Goal: Task Accomplishment & Management: Complete application form

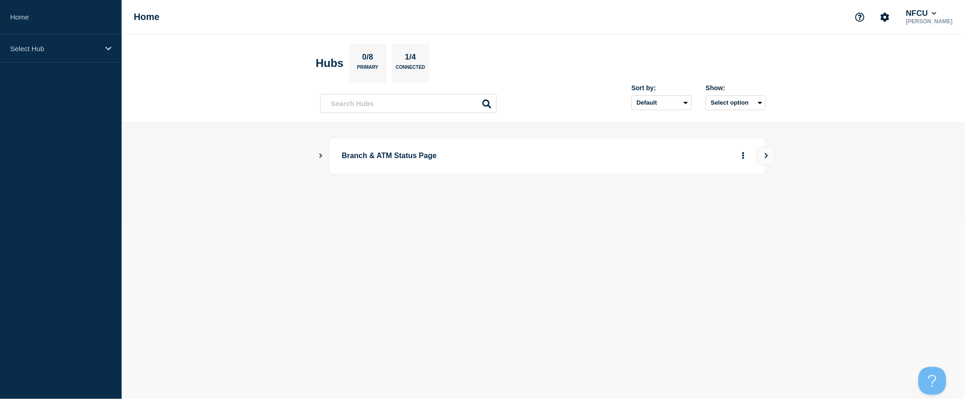
click at [321, 156] on icon "Show Connected Hubs" at bounding box center [321, 155] width 6 height 5
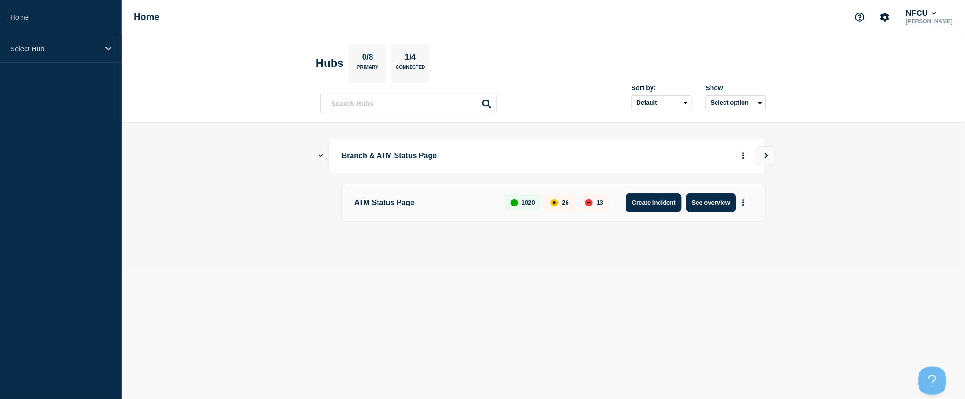
click at [647, 201] on button "Create incident" at bounding box center [654, 202] width 56 height 19
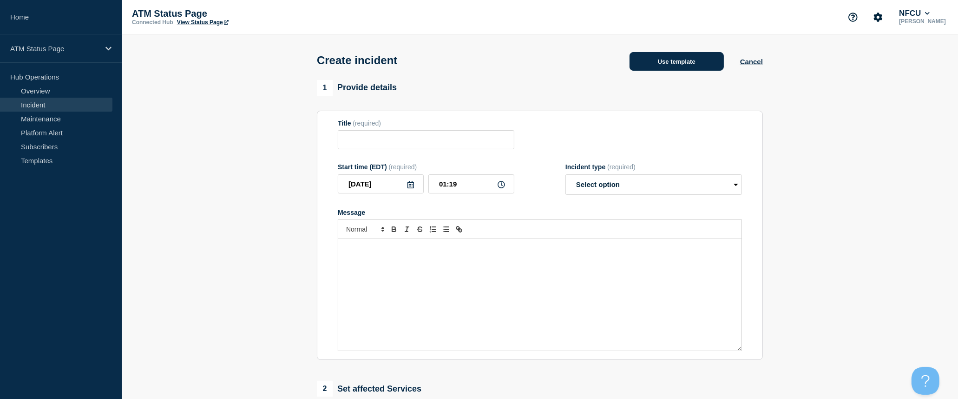
click at [686, 65] on button "Use template" at bounding box center [676, 61] width 94 height 19
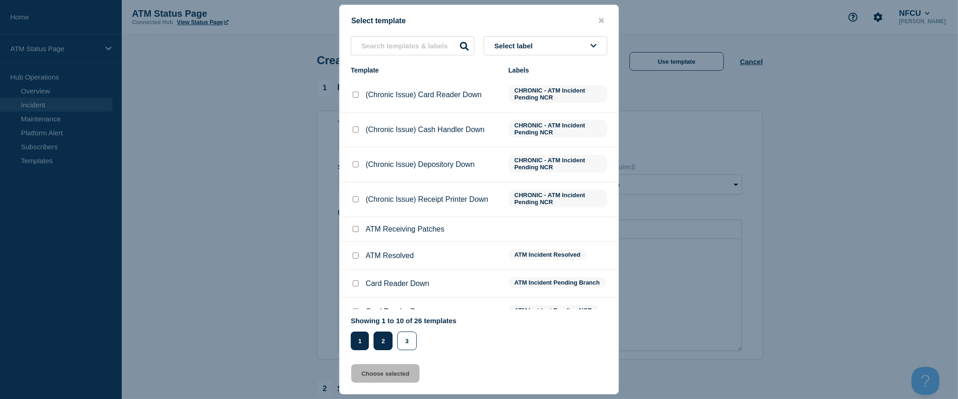
click at [384, 345] on button "2" at bounding box center [382, 340] width 19 height 19
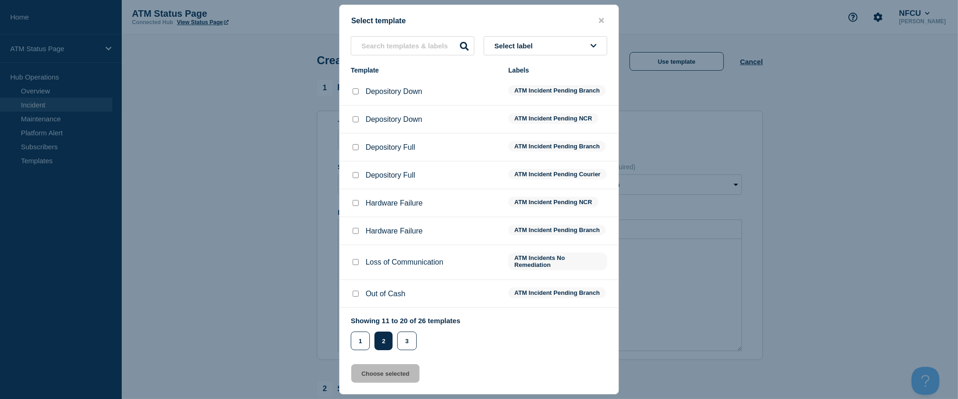
click at [356, 91] on input "Depository Down checkbox" at bounding box center [356, 91] width 6 height 6
checkbox input "true"
click at [385, 370] on button "Choose selected" at bounding box center [385, 373] width 68 height 19
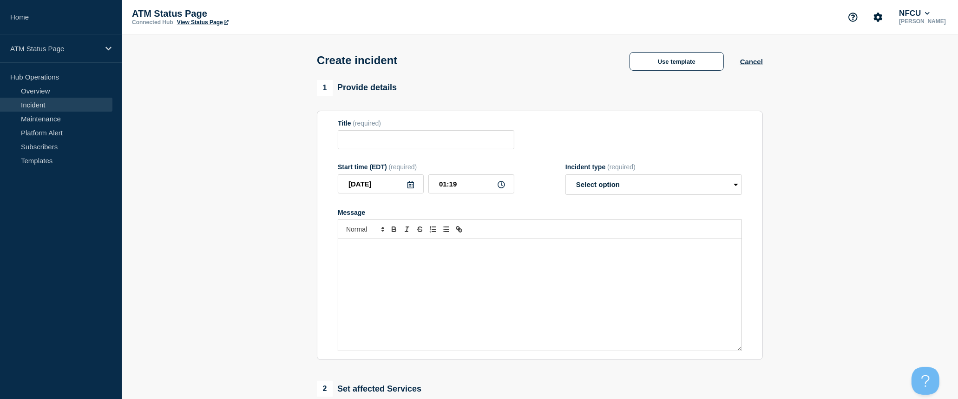
type input "Depository Down"
select select "identified"
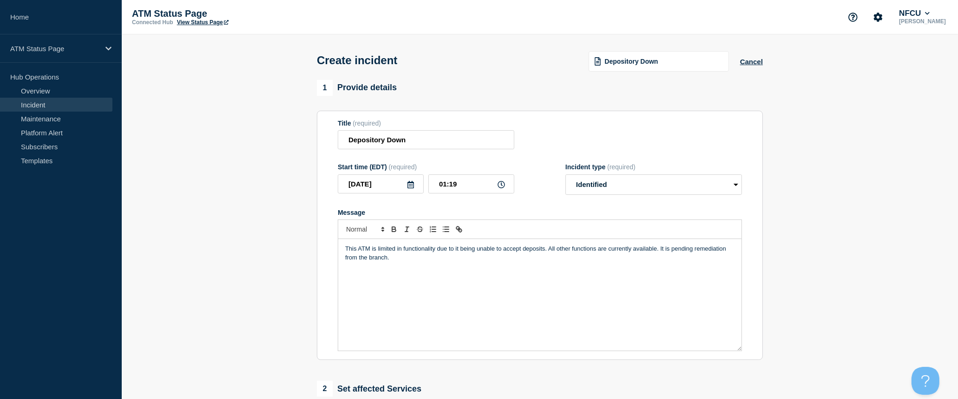
scroll to position [103, 0]
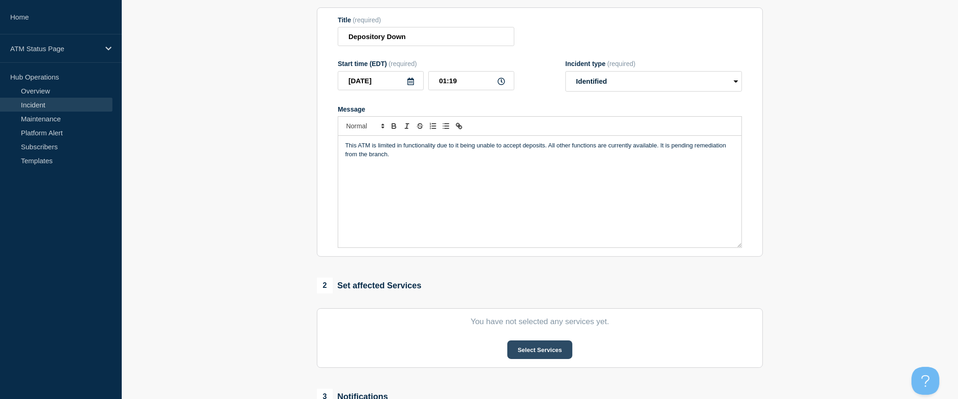
click at [555, 351] on button "Select Services" at bounding box center [539, 349] width 65 height 19
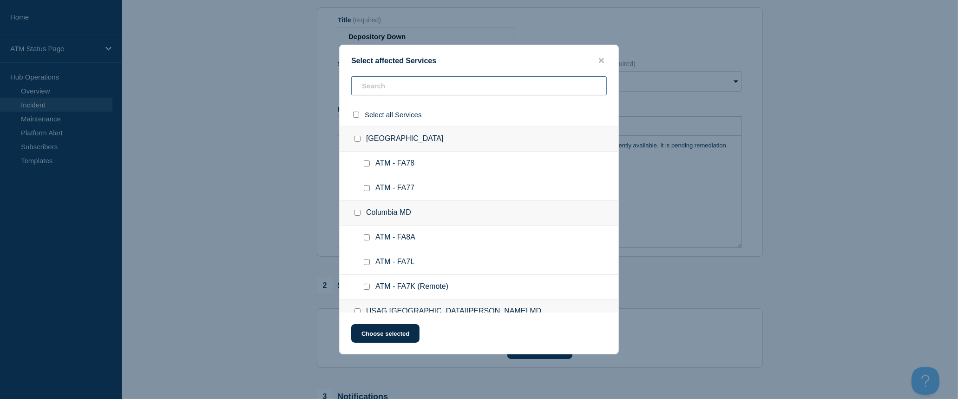
click at [419, 86] on input "text" at bounding box center [478, 85] width 255 height 19
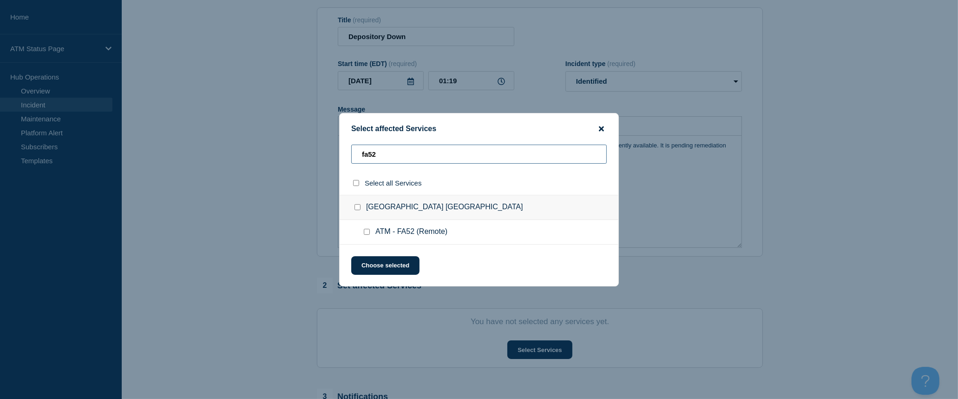
type input "fa52"
click at [600, 126] on icon "close button" at bounding box center [601, 128] width 5 height 5
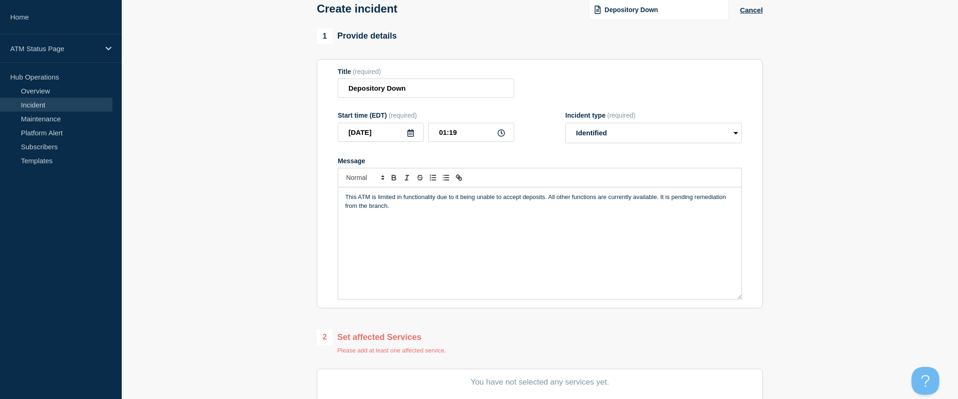
scroll to position [0, 0]
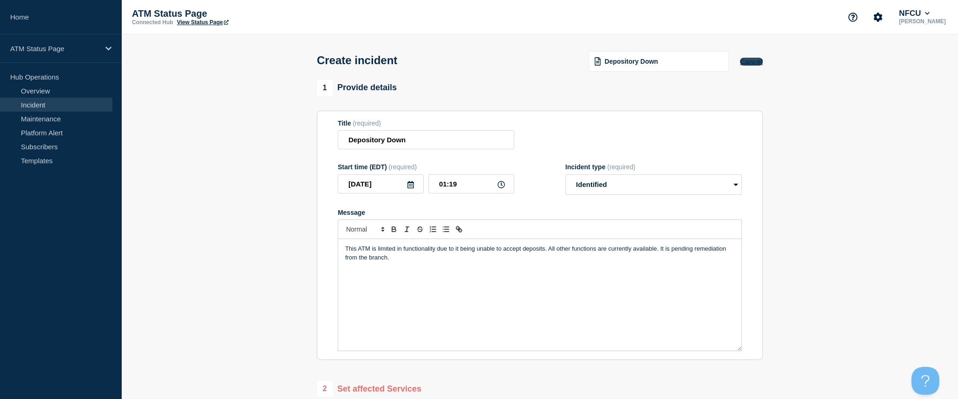
click at [749, 64] on button "Cancel" at bounding box center [751, 62] width 23 height 8
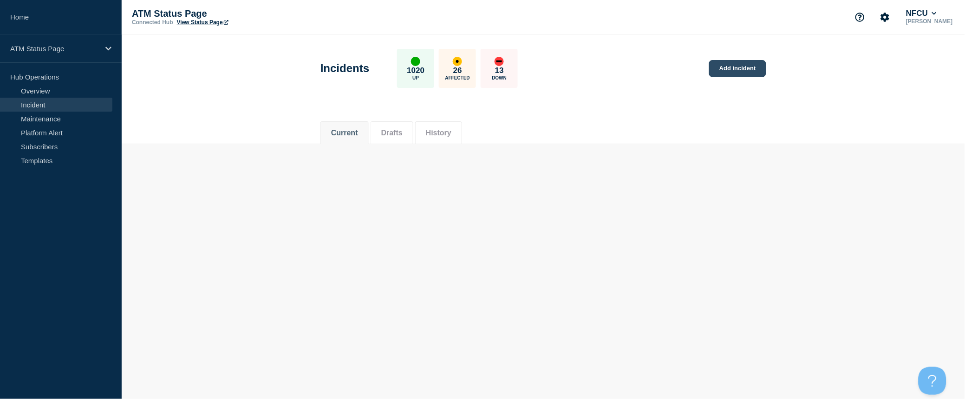
click at [740, 65] on link "Add incident" at bounding box center [737, 68] width 57 height 17
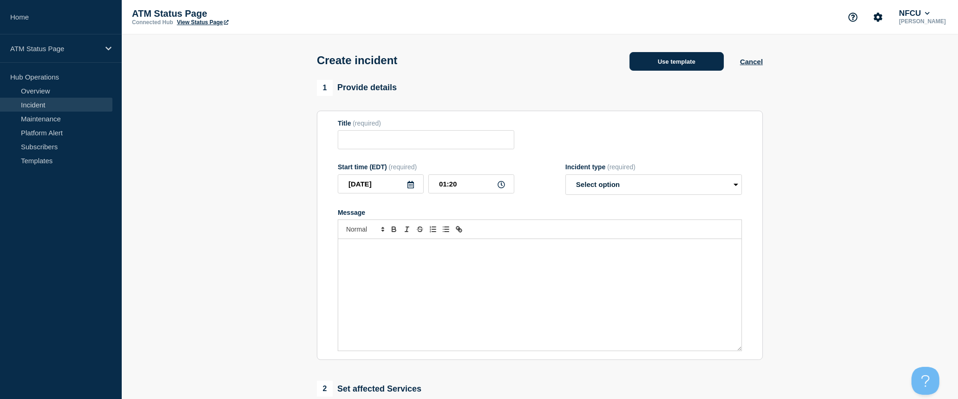
click at [666, 67] on button "Use template" at bounding box center [676, 61] width 94 height 19
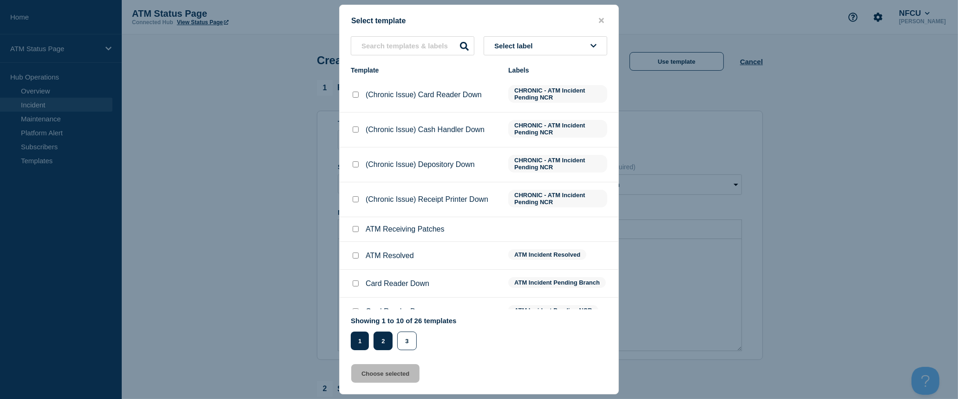
click at [387, 347] on button "2" at bounding box center [382, 340] width 19 height 19
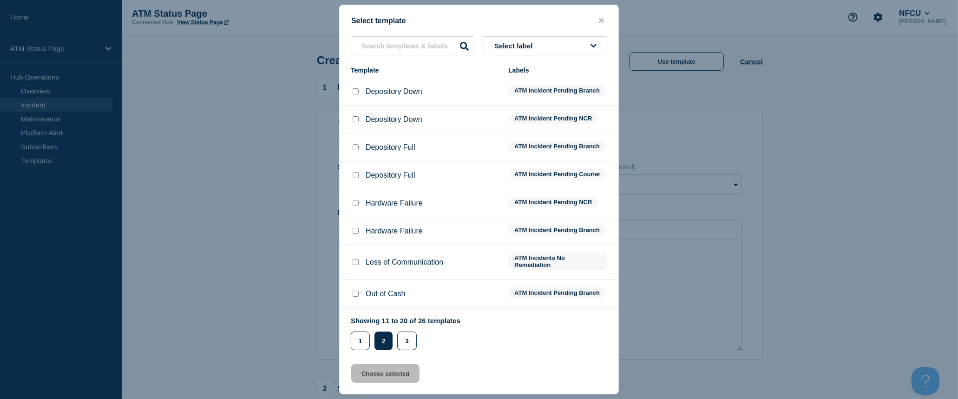
click at [358, 118] on input "Depository Down checkbox" at bounding box center [356, 119] width 6 height 6
checkbox input "true"
drag, startPoint x: 408, startPoint y: 377, endPoint x: 412, endPoint y: 374, distance: 4.9
click at [407, 377] on button "Choose selected" at bounding box center [385, 373] width 68 height 19
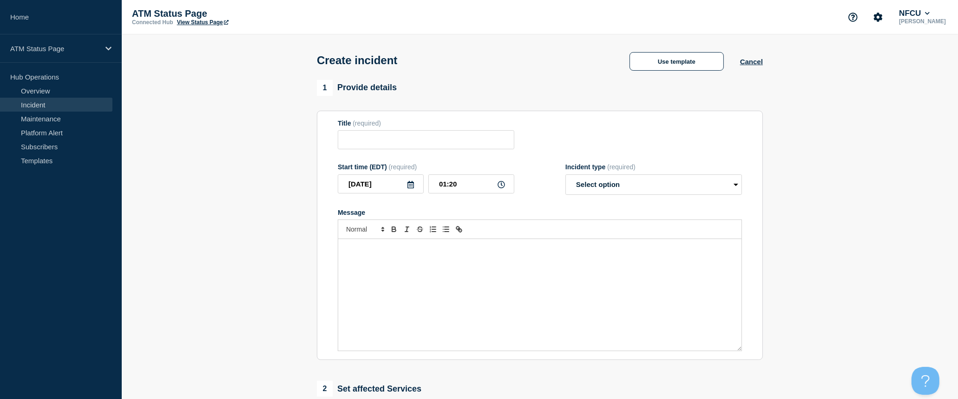
type input "Depository Down"
select select "identified"
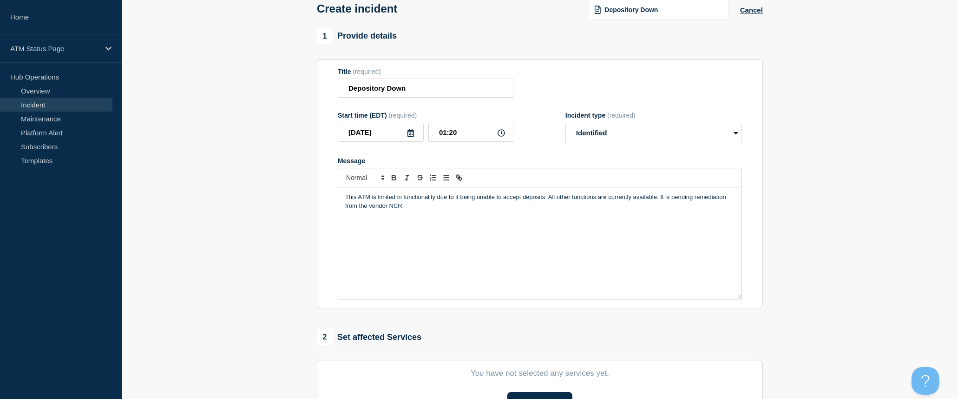
scroll to position [103, 0]
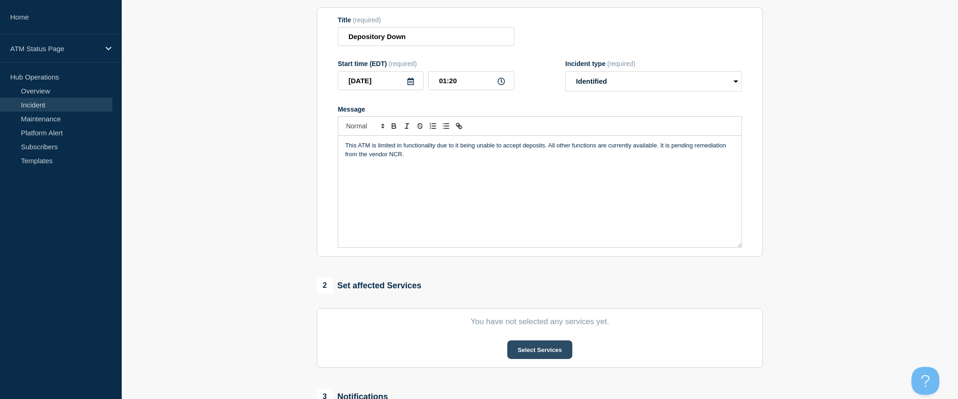
click at [555, 351] on button "Select Services" at bounding box center [539, 349] width 65 height 19
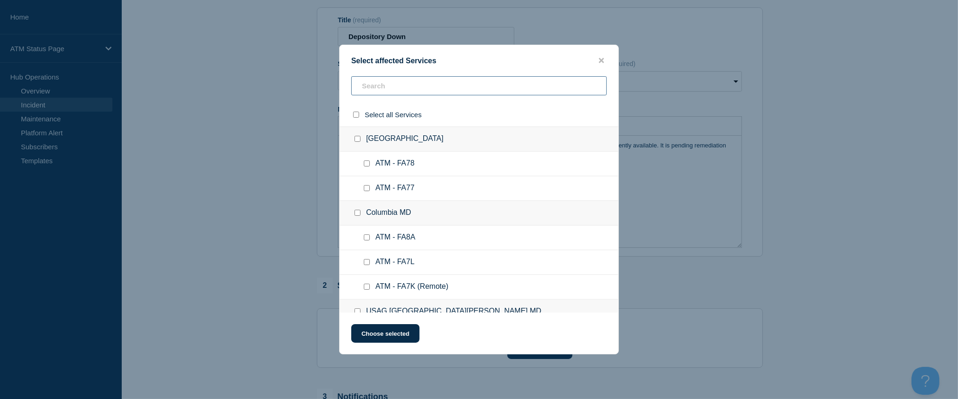
click at [465, 91] on input "text" at bounding box center [478, 85] width 255 height 19
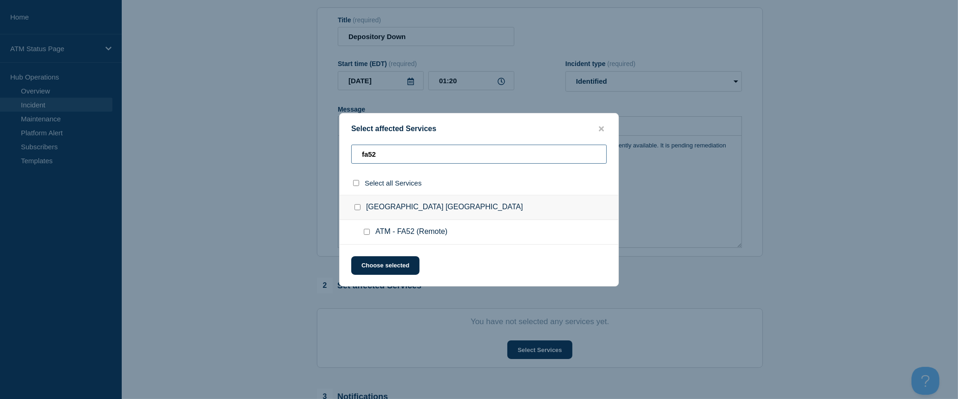
type input "fa52"
click at [355, 184] on input "select all checkbox" at bounding box center [356, 183] width 6 height 6
checkbox input "true"
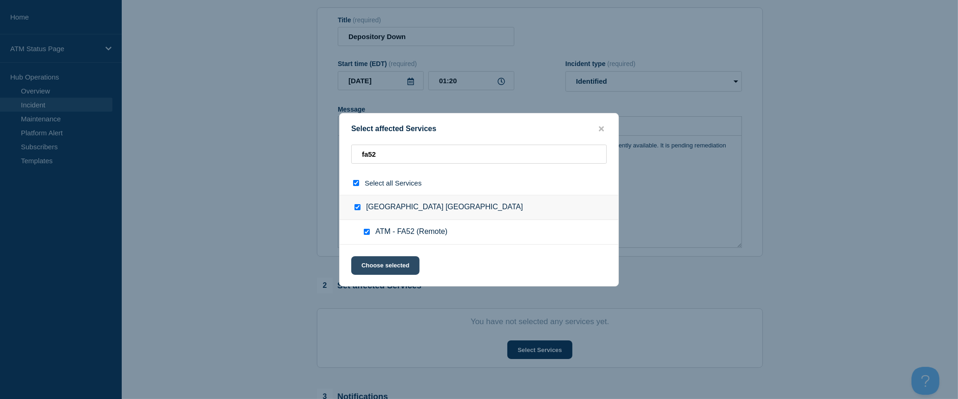
click at [401, 264] on button "Choose selected" at bounding box center [385, 265] width 68 height 19
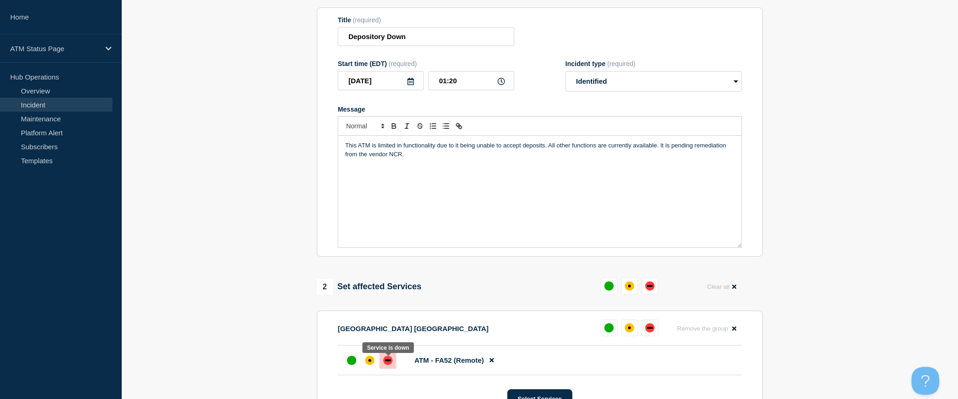
click at [388, 360] on div "down" at bounding box center [387, 359] width 9 height 9
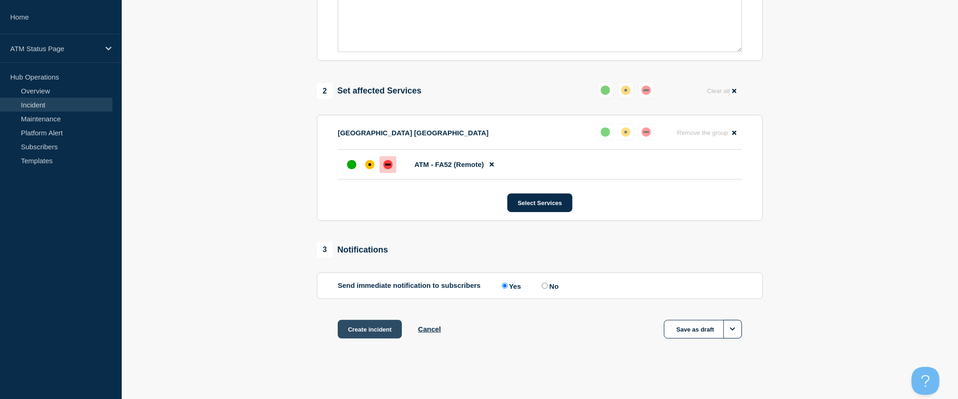
click at [386, 333] on button "Create incident" at bounding box center [370, 329] width 64 height 19
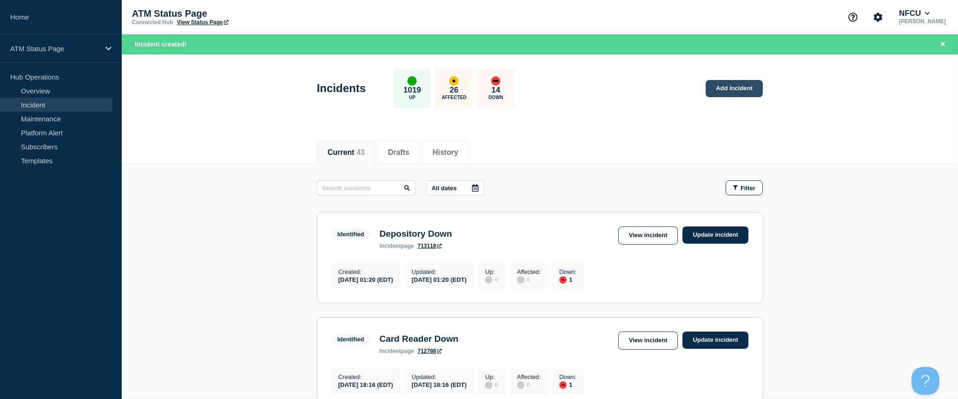
click at [736, 89] on link "Add incident" at bounding box center [734, 88] width 57 height 17
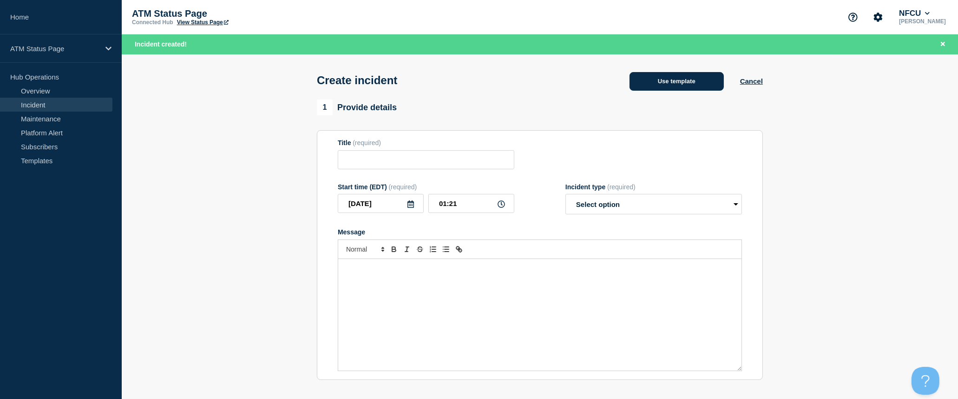
click at [713, 86] on button "Use template" at bounding box center [676, 81] width 94 height 19
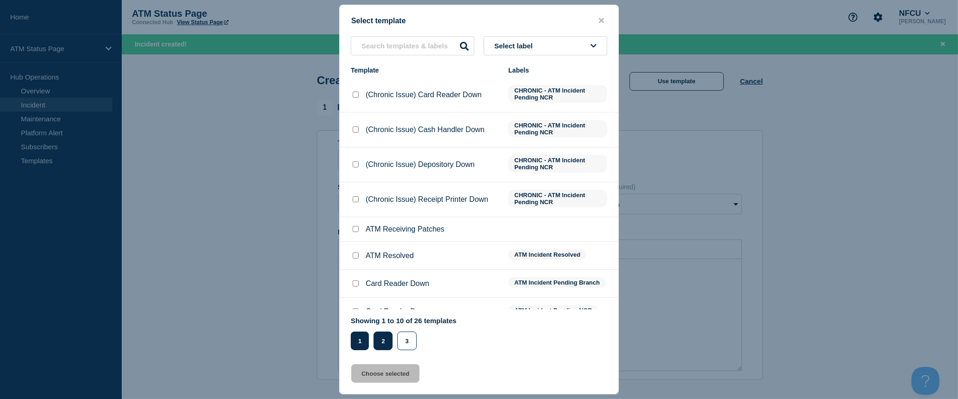
click at [388, 340] on button "2" at bounding box center [382, 340] width 19 height 19
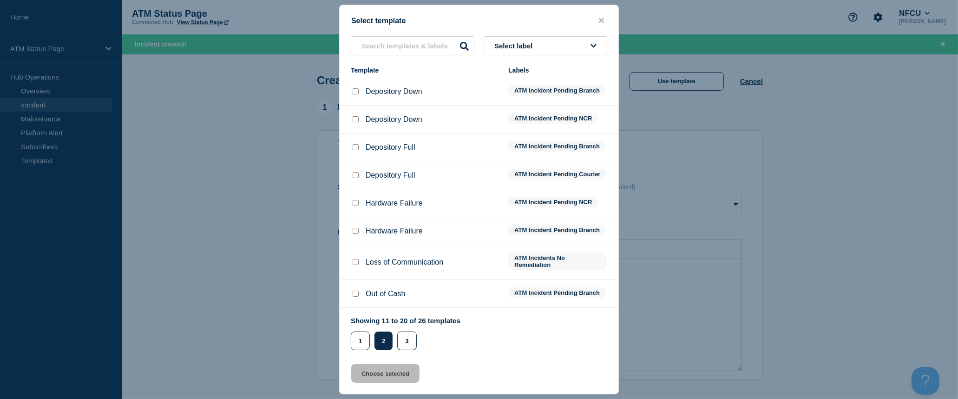
click at [353, 91] on input "Depository Down checkbox" at bounding box center [356, 91] width 6 height 6
checkbox input "true"
click at [392, 371] on button "Choose selected" at bounding box center [385, 373] width 68 height 19
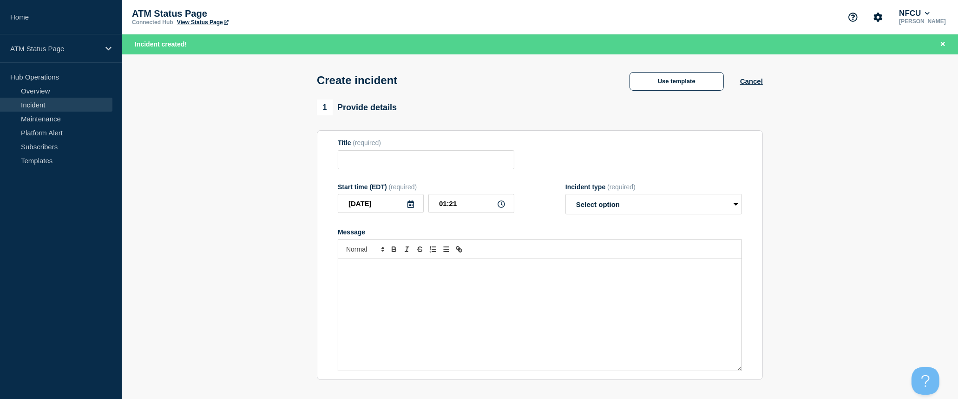
type input "Depository Down"
select select "identified"
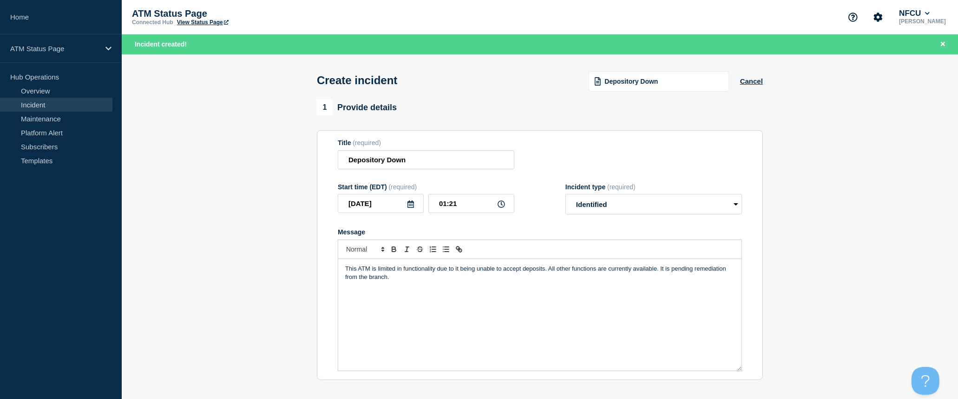
scroll to position [206, 0]
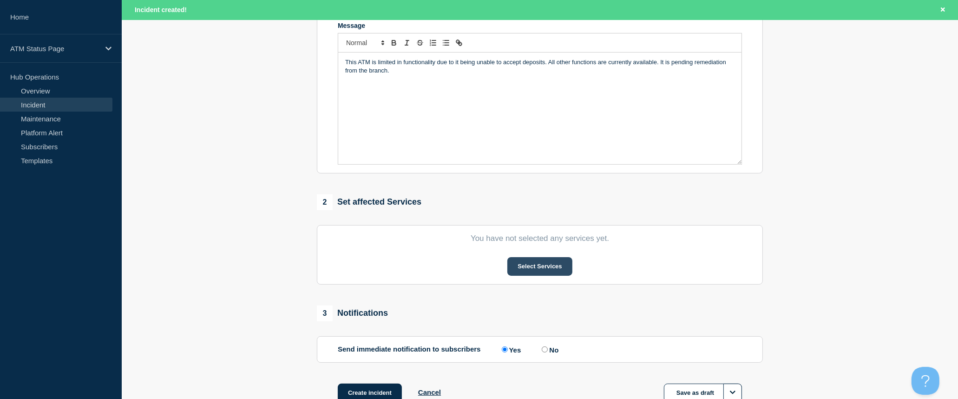
click at [561, 268] on button "Select Services" at bounding box center [539, 266] width 65 height 19
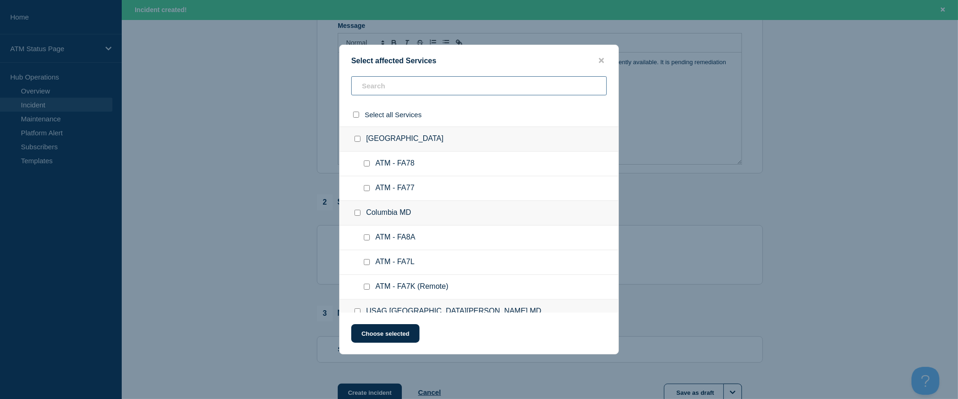
click at [458, 83] on input "text" at bounding box center [478, 85] width 255 height 19
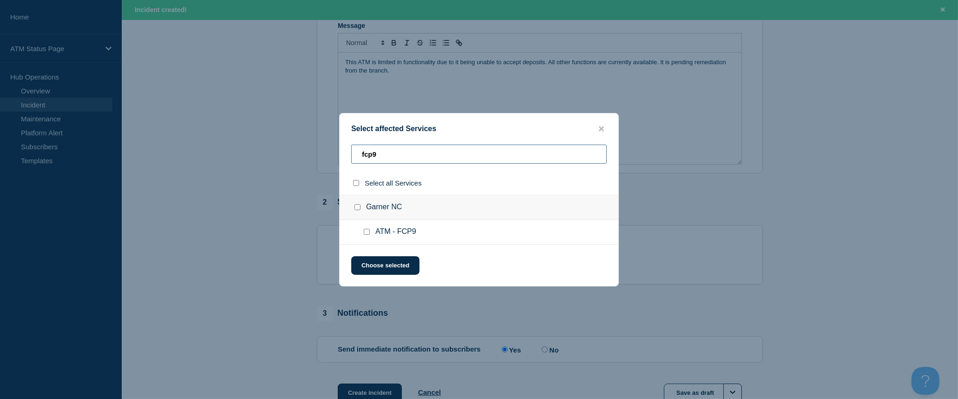
type input "fcp9"
click at [357, 183] on input "select all checkbox" at bounding box center [356, 183] width 6 height 6
checkbox input "true"
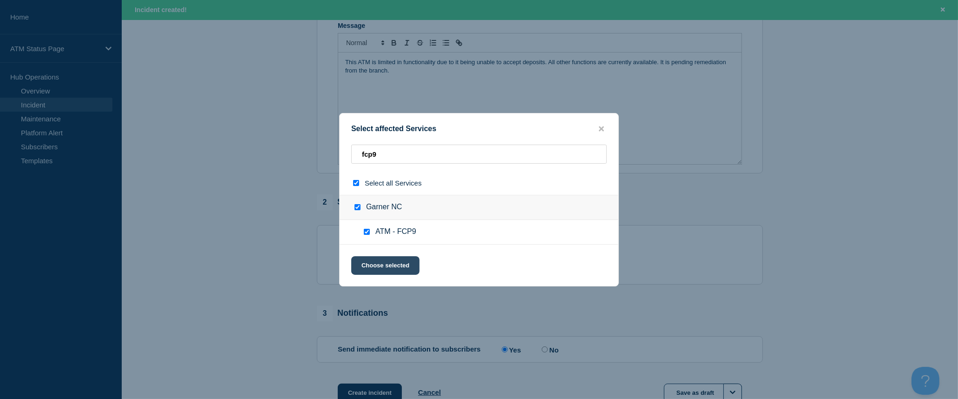
click at [386, 264] on button "Choose selected" at bounding box center [385, 265] width 68 height 19
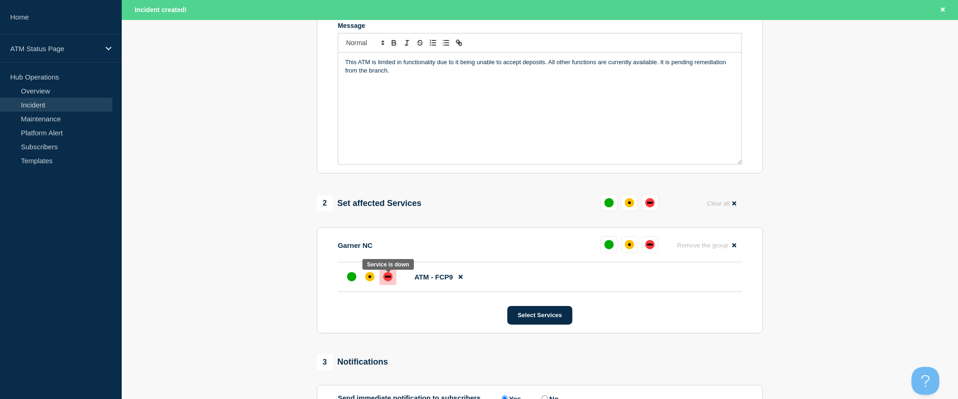
click at [384, 281] on div "down" at bounding box center [387, 276] width 9 height 9
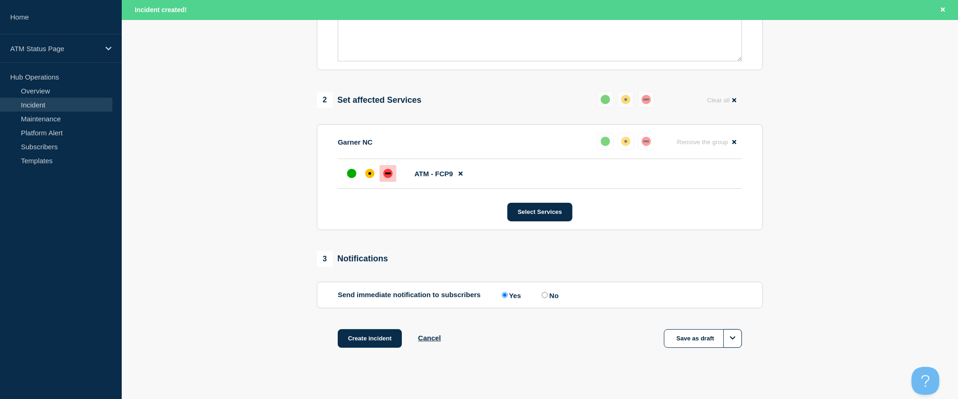
scroll to position [322, 0]
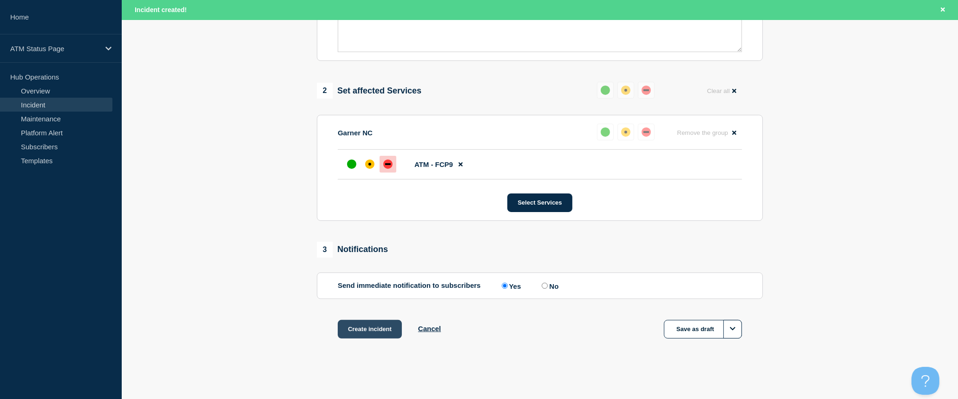
click at [383, 327] on button "Create incident" at bounding box center [370, 329] width 64 height 19
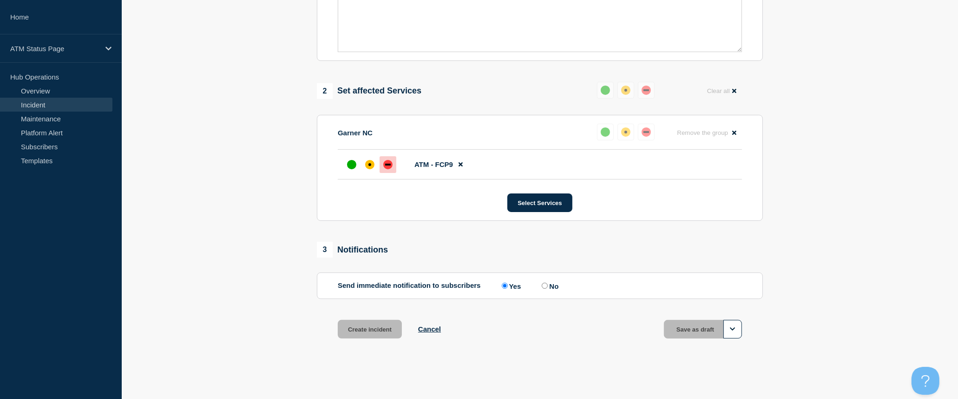
scroll to position [302, 0]
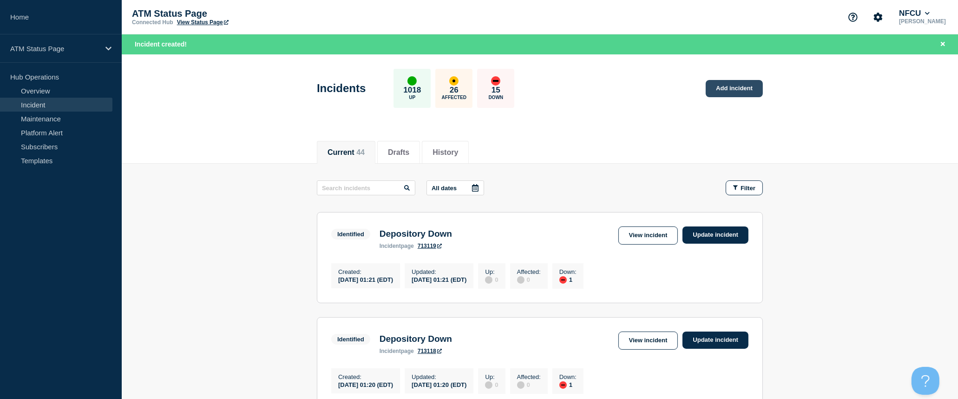
click at [721, 89] on link "Add incident" at bounding box center [734, 88] width 57 height 17
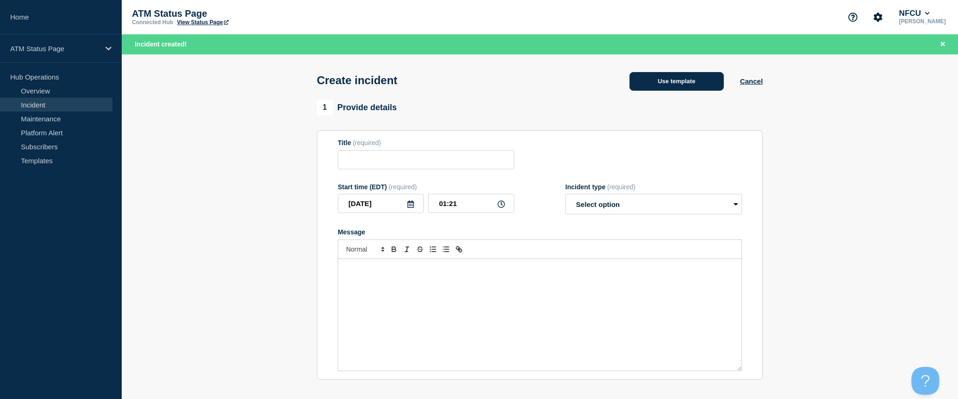
click at [694, 85] on button "Use template" at bounding box center [676, 81] width 94 height 19
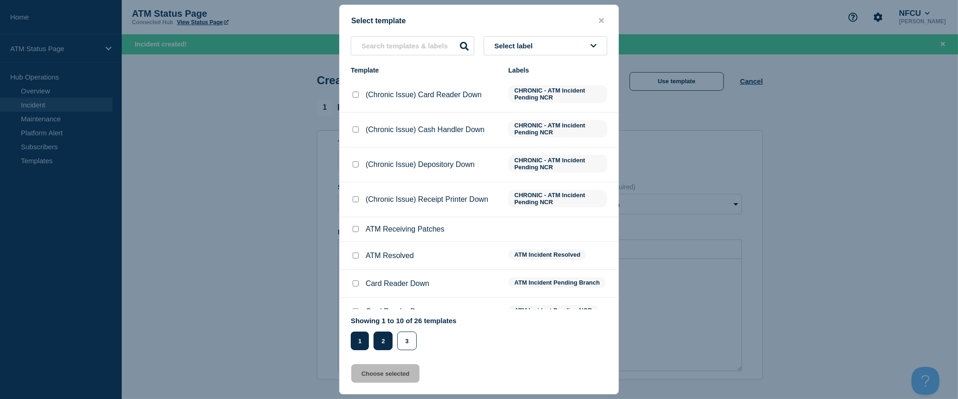
click at [382, 341] on button "2" at bounding box center [382, 340] width 19 height 19
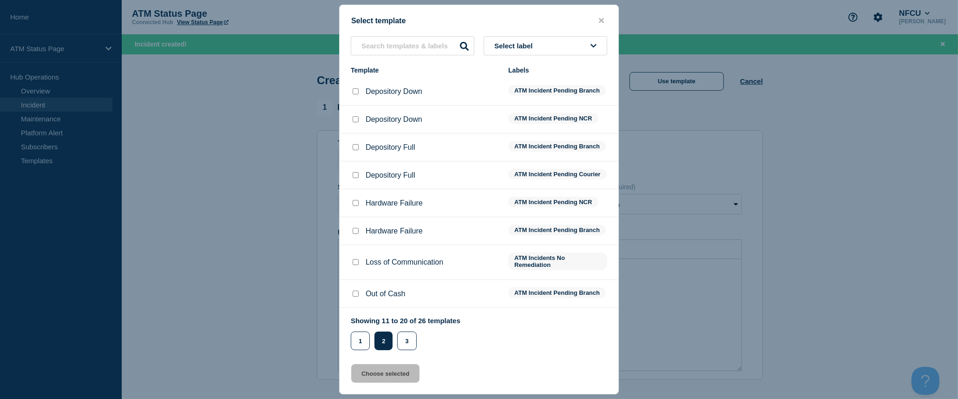
click at [353, 92] on input "Depository Down checkbox" at bounding box center [356, 91] width 6 height 6
checkbox input "true"
click at [384, 375] on button "Choose selected" at bounding box center [385, 373] width 68 height 19
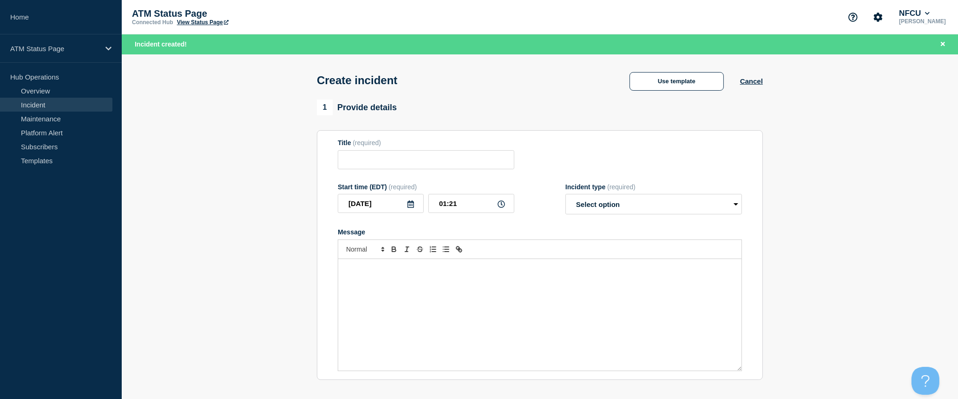
type input "Depository Down"
select select "identified"
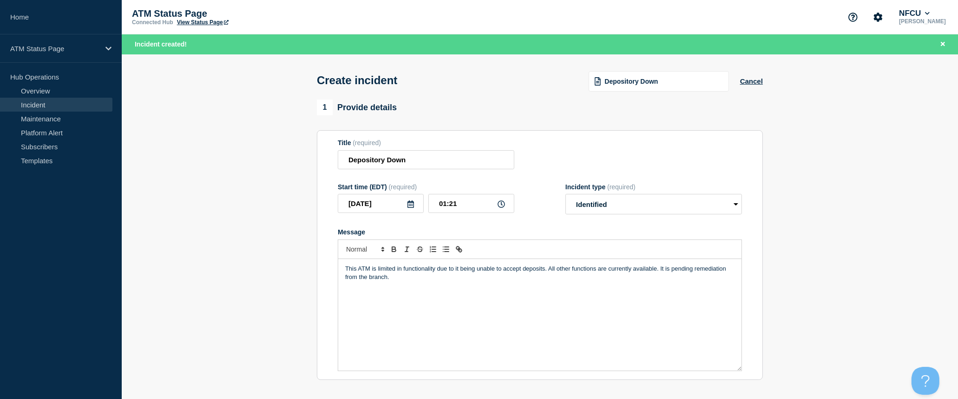
scroll to position [103, 0]
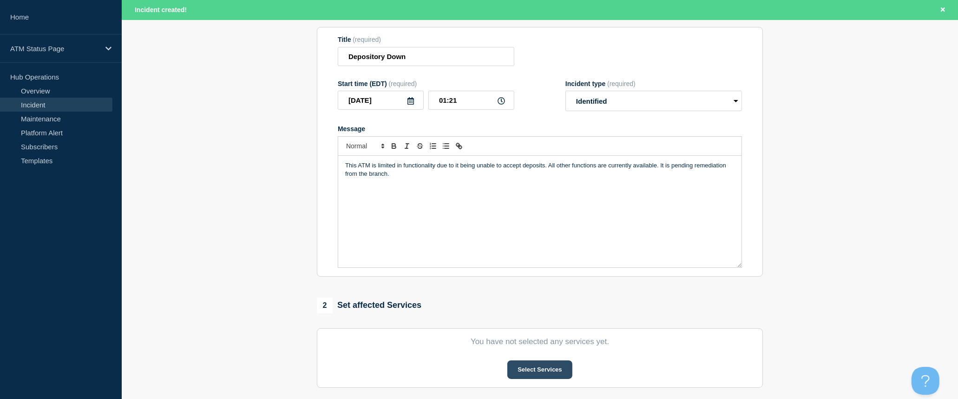
click at [539, 370] on button "Select Services" at bounding box center [539, 369] width 65 height 19
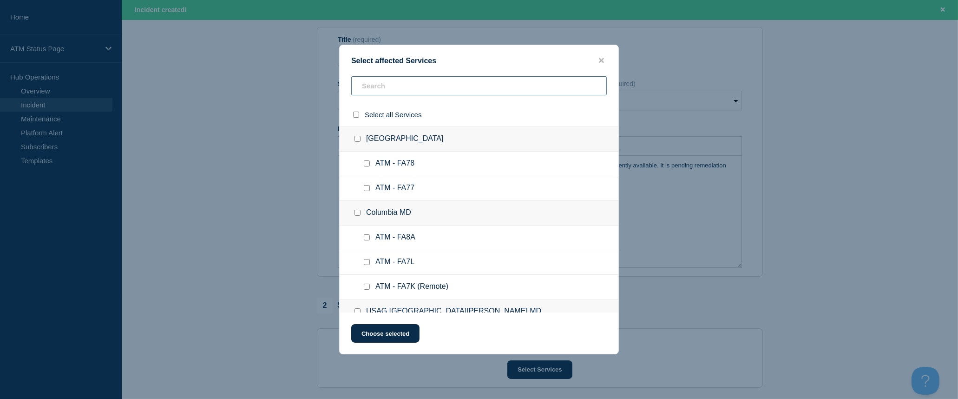
click at [437, 92] on input "text" at bounding box center [478, 85] width 255 height 19
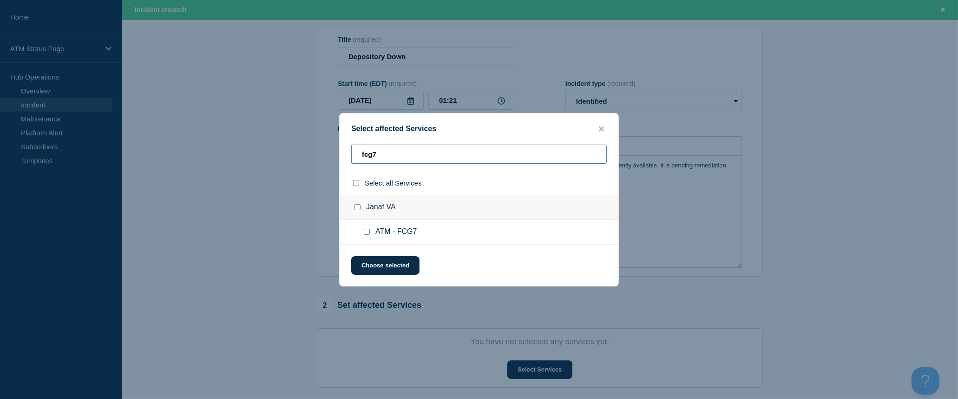
type input "fcg7"
click at [357, 183] on input "select all checkbox" at bounding box center [356, 183] width 6 height 6
checkbox input "true"
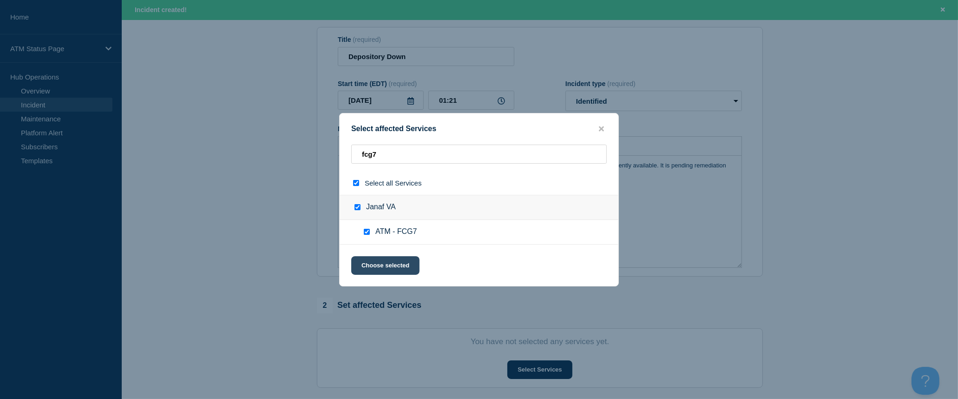
click at [377, 266] on button "Choose selected" at bounding box center [385, 265] width 68 height 19
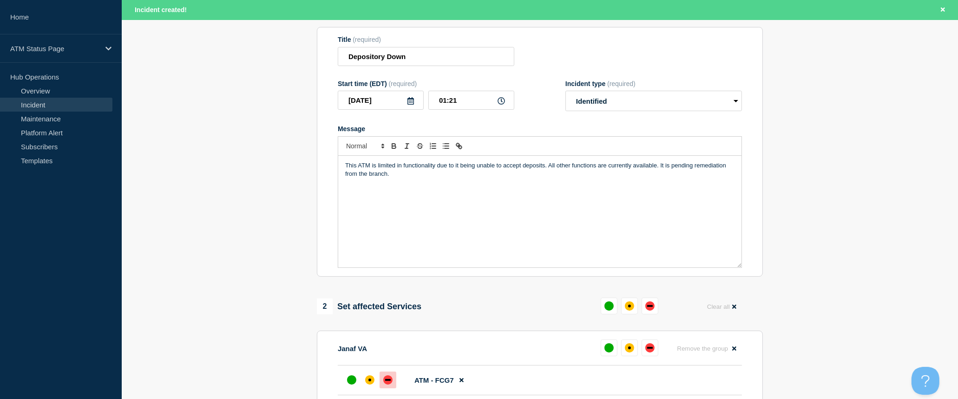
click at [393, 382] on div at bounding box center [388, 379] width 17 height 17
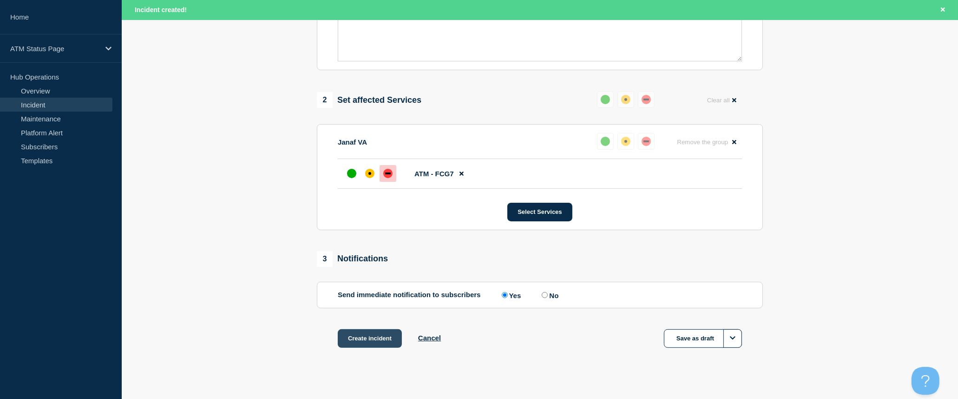
click at [389, 336] on button "Create incident" at bounding box center [370, 338] width 64 height 19
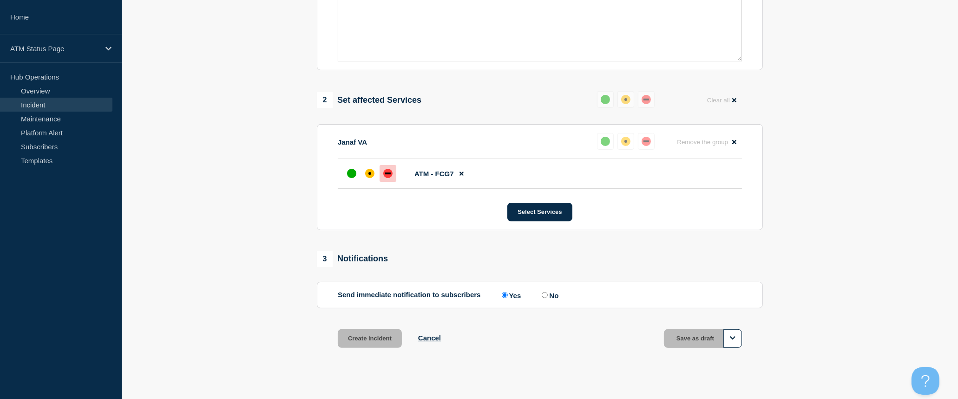
scroll to position [290, 0]
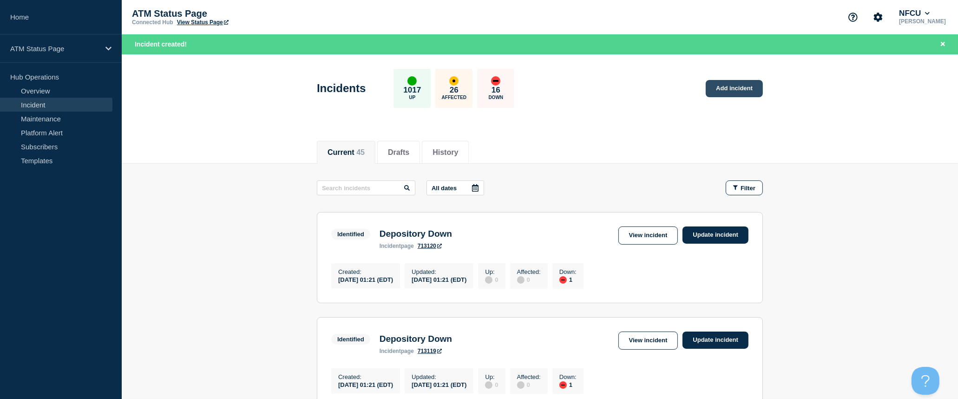
click at [725, 87] on link "Add incident" at bounding box center [734, 88] width 57 height 17
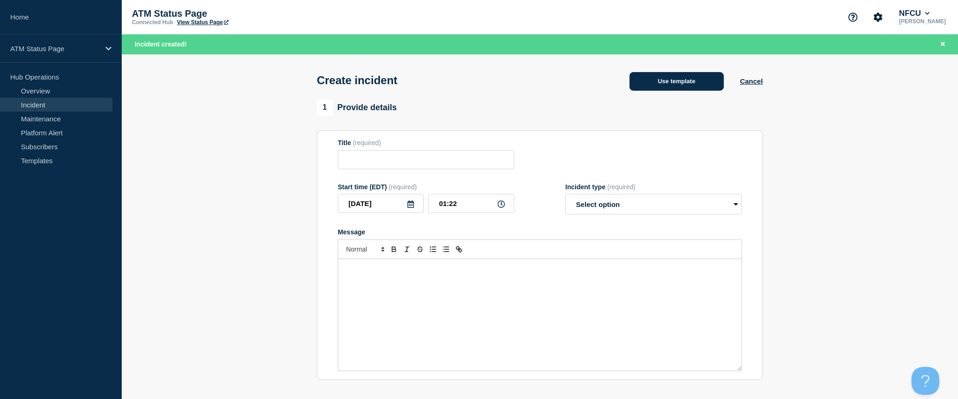
click at [690, 85] on button "Use template" at bounding box center [676, 81] width 94 height 19
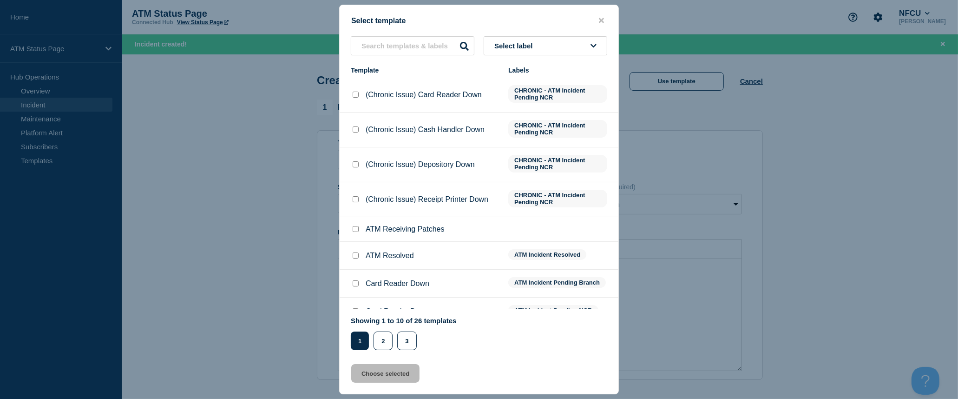
scroll to position [67, 0]
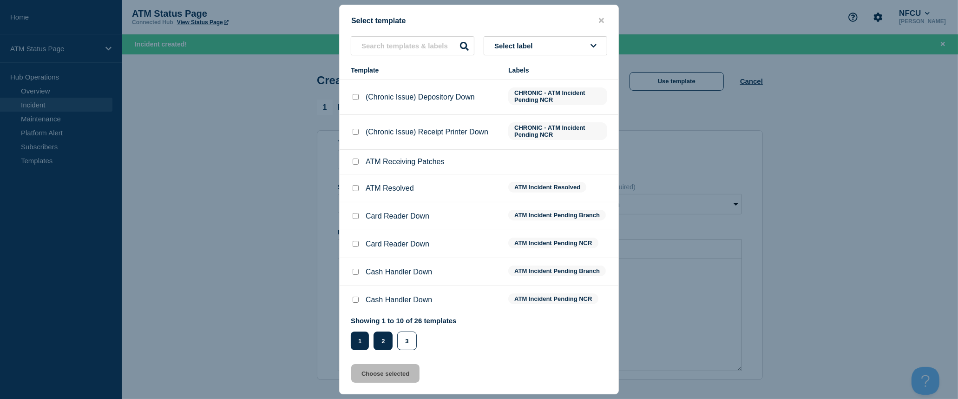
click at [384, 343] on button "2" at bounding box center [382, 340] width 19 height 19
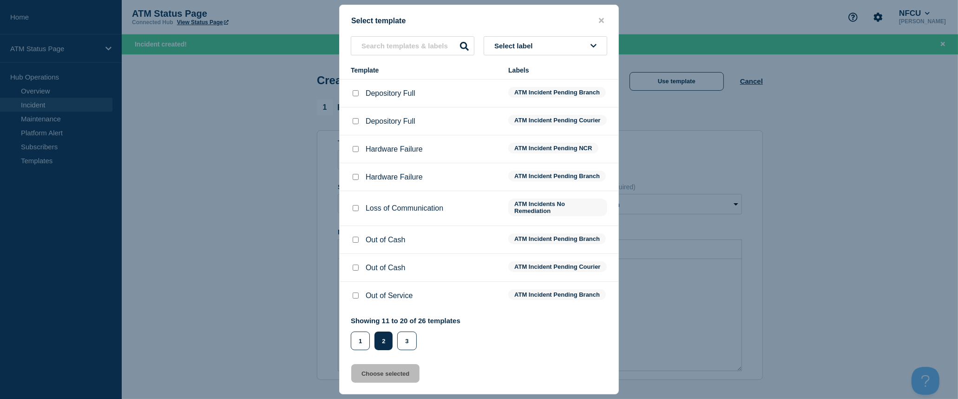
click at [353, 118] on input "Depository Full checkbox" at bounding box center [356, 121] width 6 height 6
checkbox input "true"
click at [401, 376] on button "Choose selected" at bounding box center [385, 373] width 68 height 19
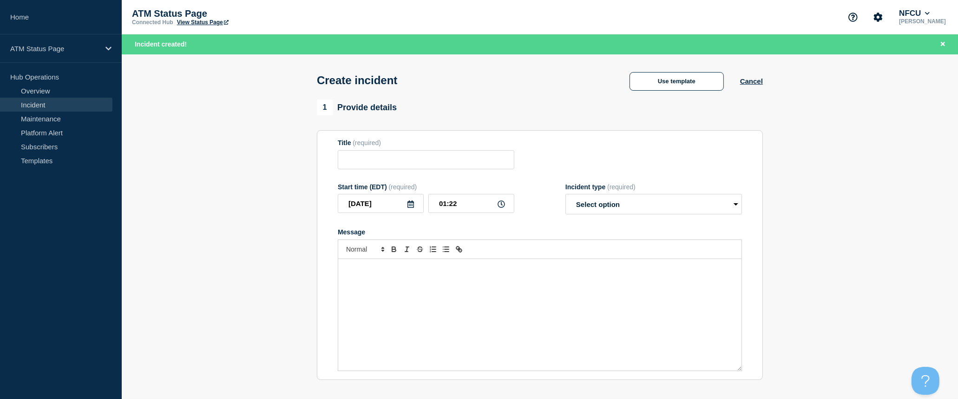
type input "Depository Full"
select select "identified"
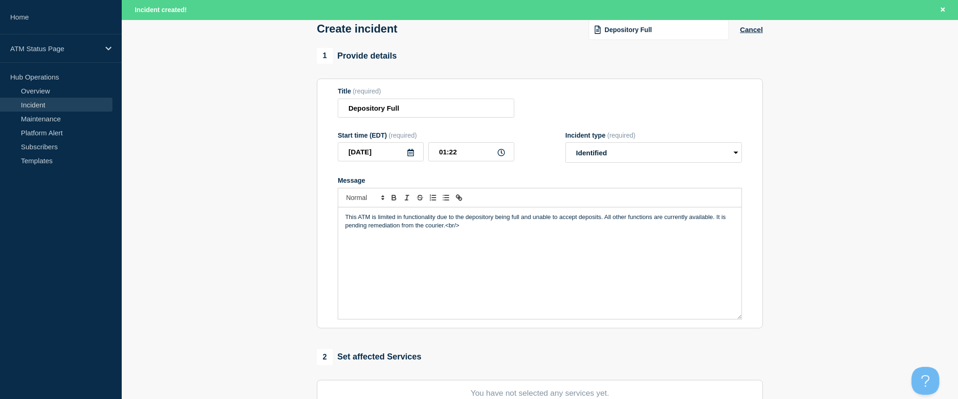
scroll to position [103, 0]
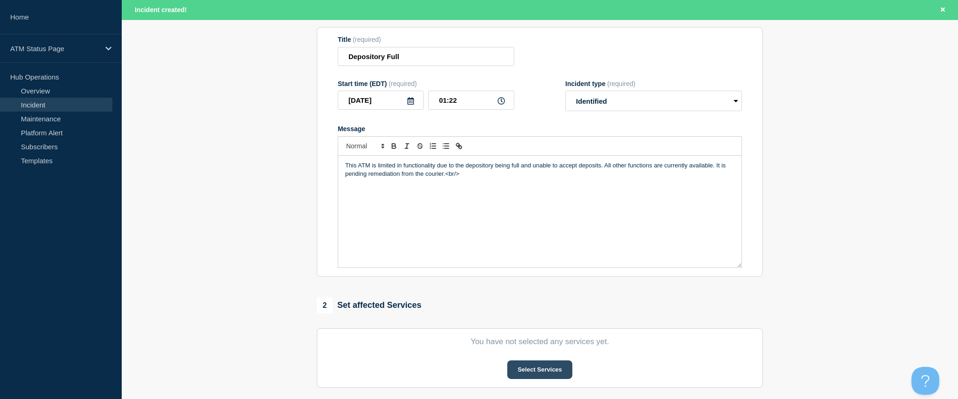
click at [537, 373] on button "Select Services" at bounding box center [539, 369] width 65 height 19
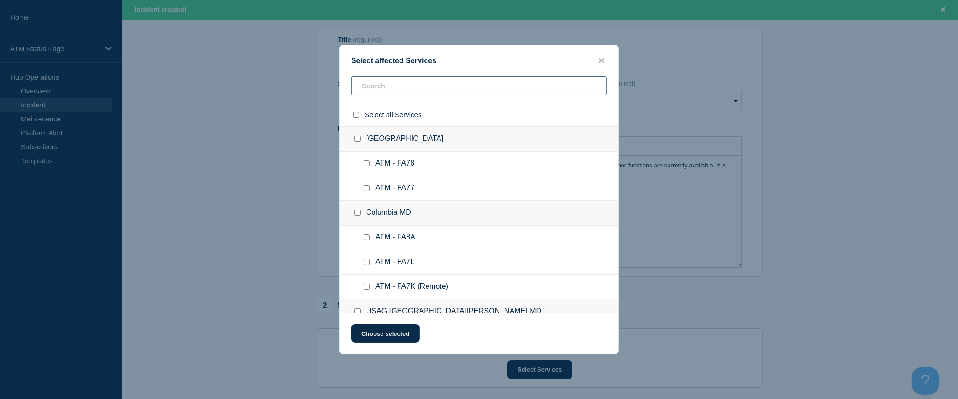
click at [404, 90] on input "text" at bounding box center [478, 85] width 255 height 19
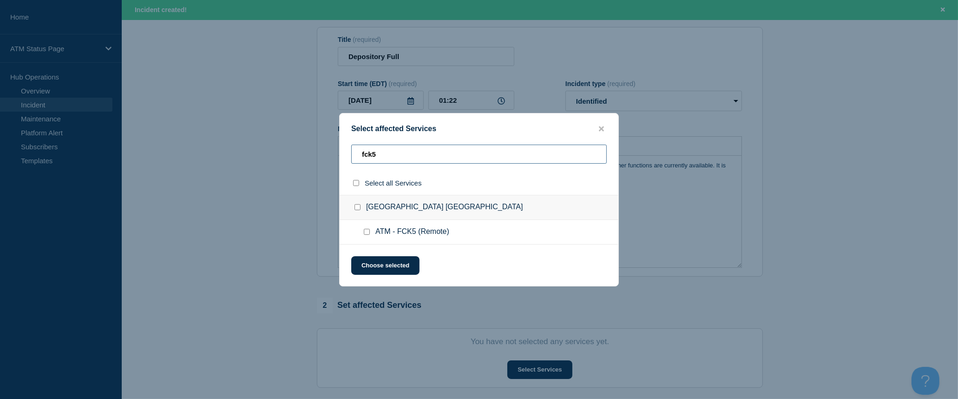
type input "fck5"
click at [356, 181] on input "select all checkbox" at bounding box center [356, 183] width 6 height 6
checkbox input "true"
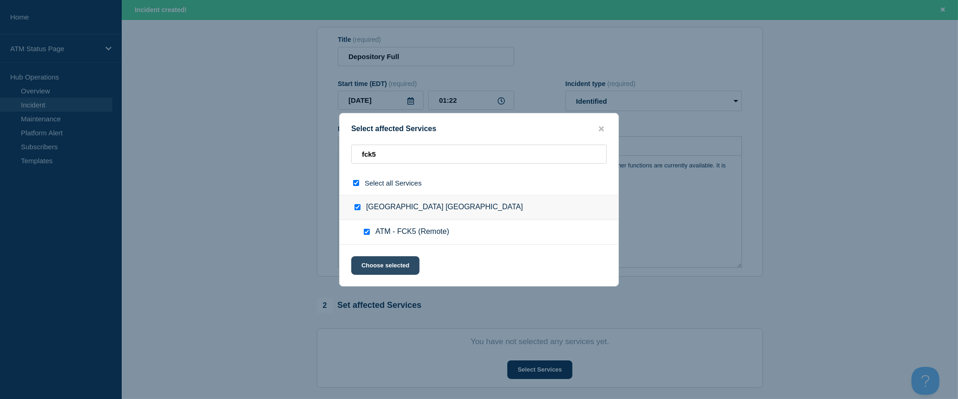
click at [380, 265] on button "Choose selected" at bounding box center [385, 265] width 68 height 19
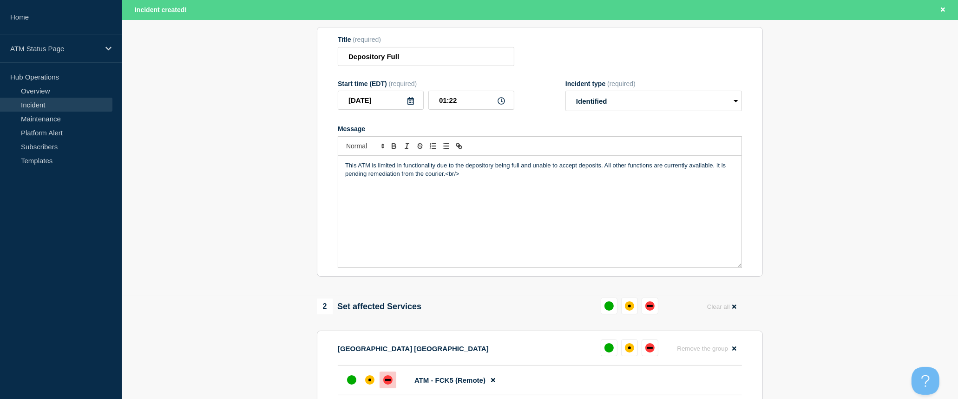
click at [385, 381] on div "down" at bounding box center [387, 379] width 9 height 9
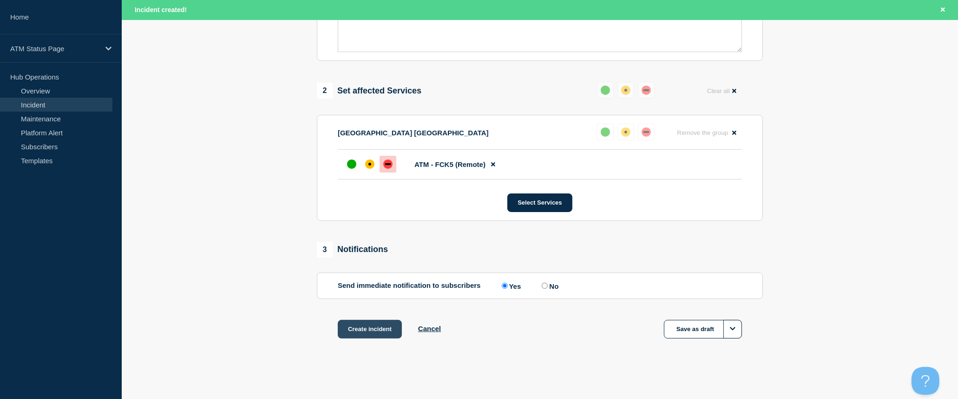
click at [385, 327] on button "Create incident" at bounding box center [370, 329] width 64 height 19
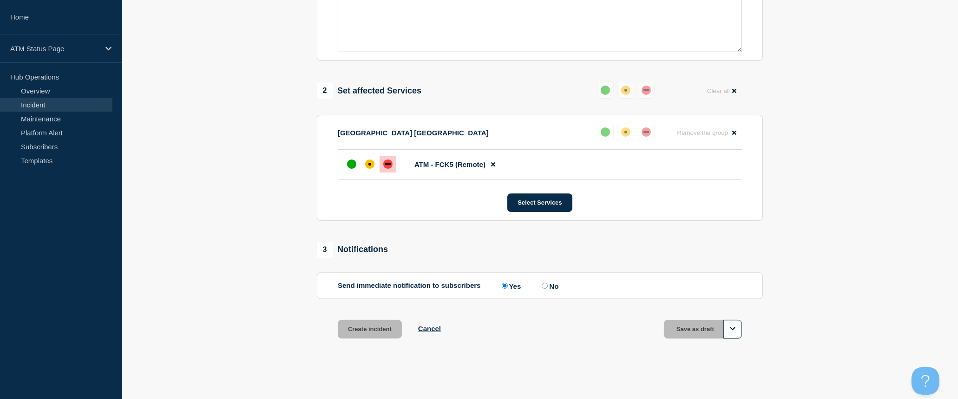
scroll to position [302, 0]
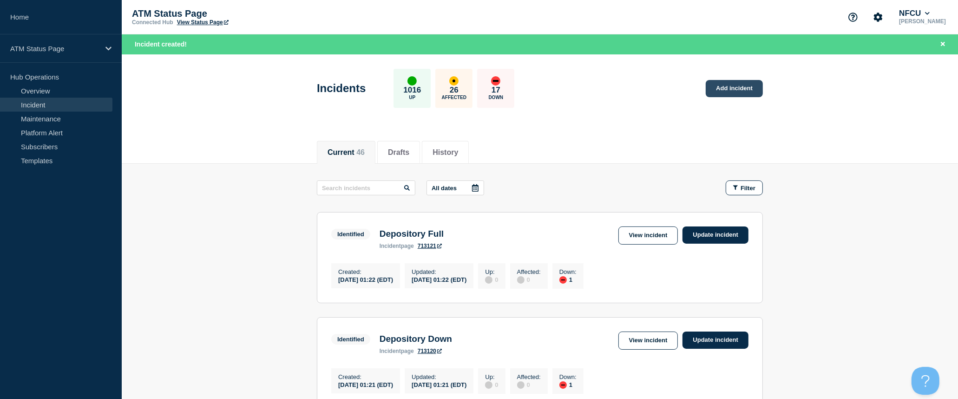
click at [750, 87] on link "Add incident" at bounding box center [734, 88] width 57 height 17
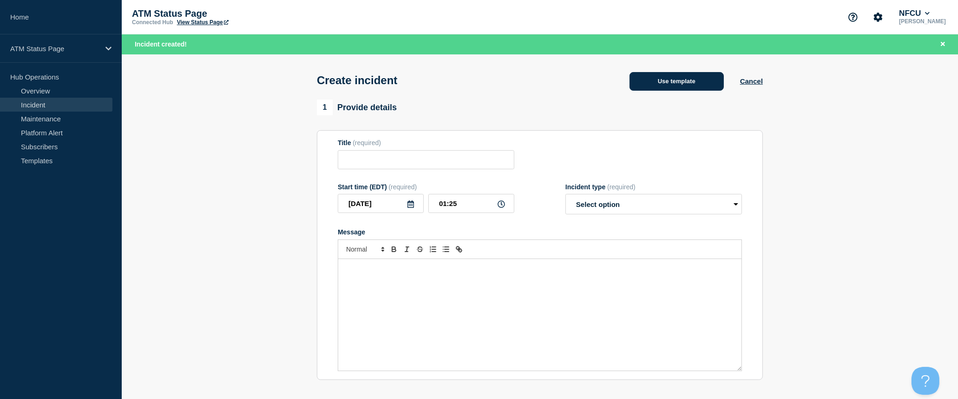
click at [662, 85] on button "Use template" at bounding box center [676, 81] width 94 height 19
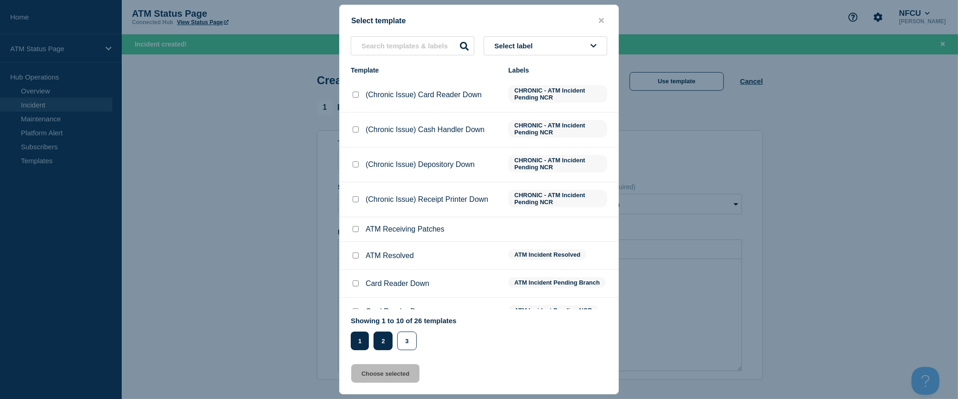
click at [390, 339] on button "2" at bounding box center [382, 340] width 19 height 19
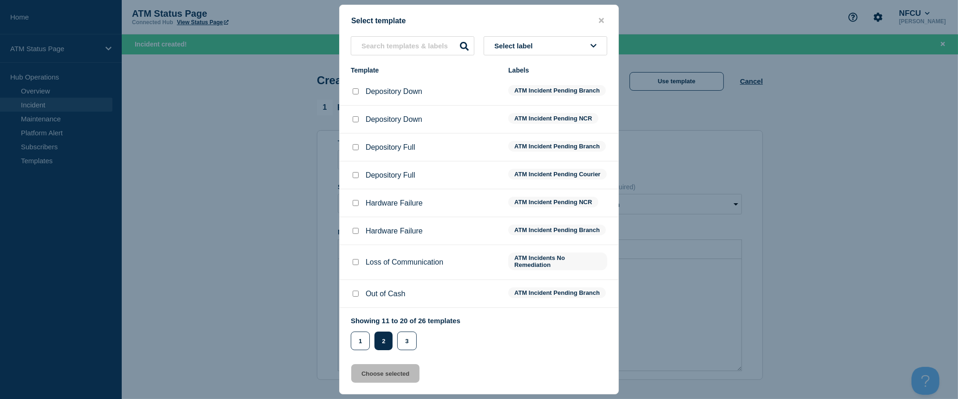
click at [355, 92] on input "Depository Down checkbox" at bounding box center [356, 91] width 6 height 6
checkbox input "true"
click at [377, 375] on button "Choose selected" at bounding box center [385, 373] width 68 height 19
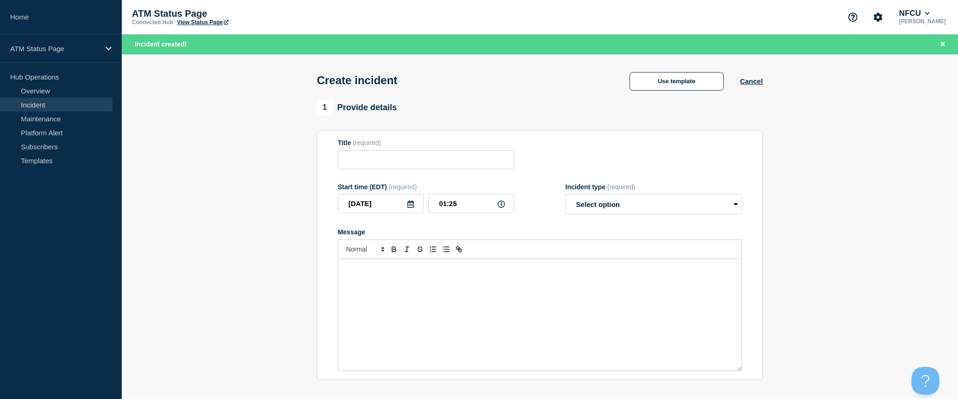
type input "Depository Down"
select select "identified"
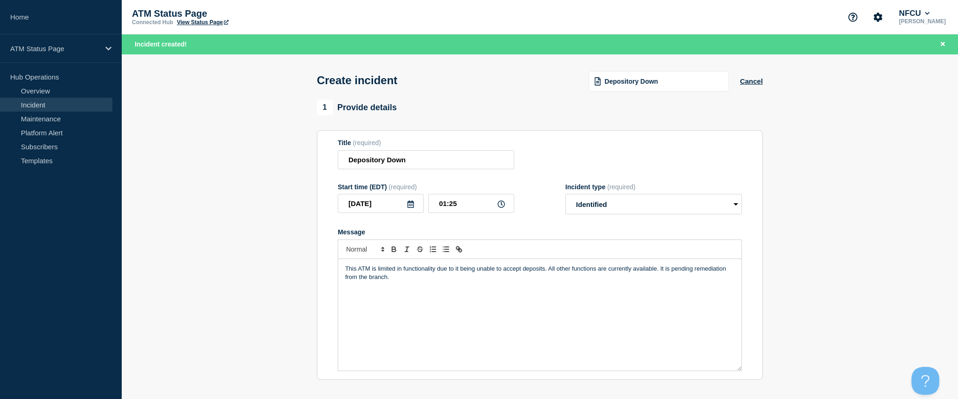
scroll to position [206, 0]
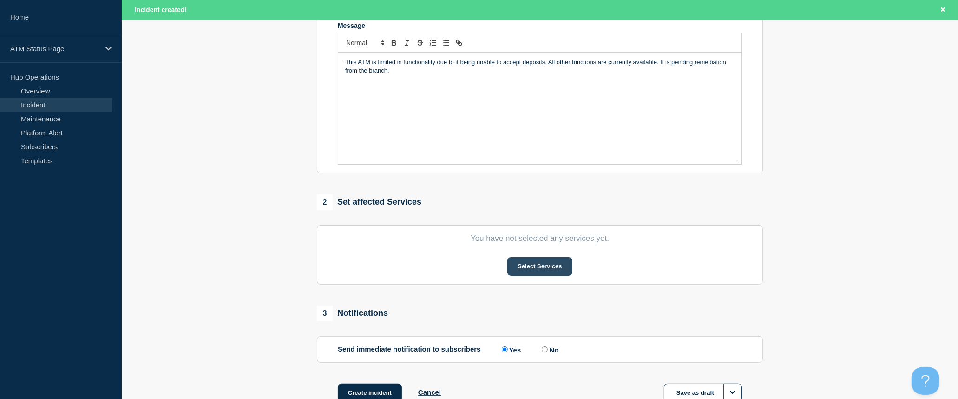
click at [550, 270] on button "Select Services" at bounding box center [539, 266] width 65 height 19
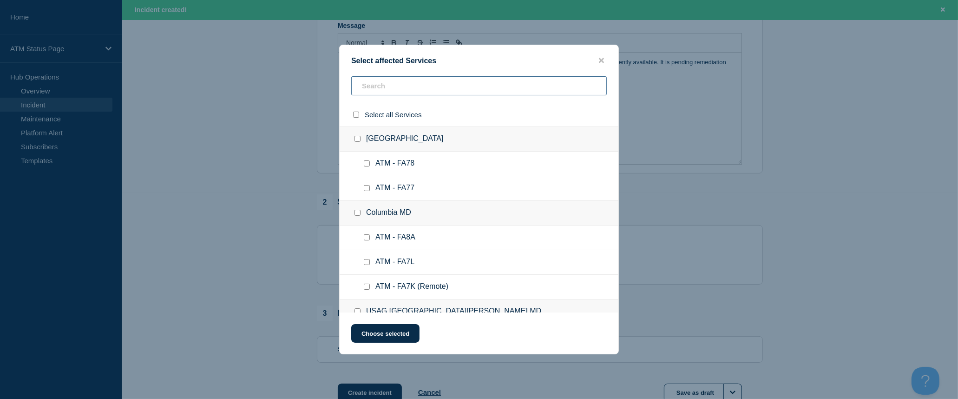
click at [412, 89] on input "text" at bounding box center [478, 85] width 255 height 19
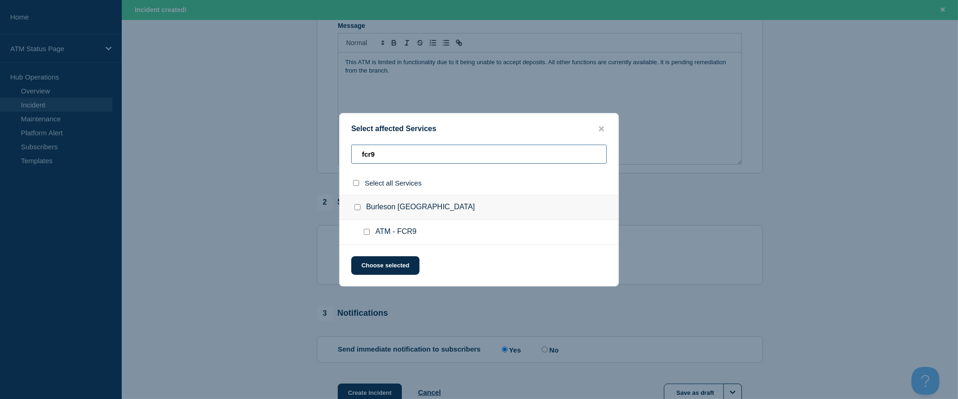
type input "fcr9"
click at [355, 182] on input "select all checkbox" at bounding box center [356, 183] width 6 height 6
checkbox input "true"
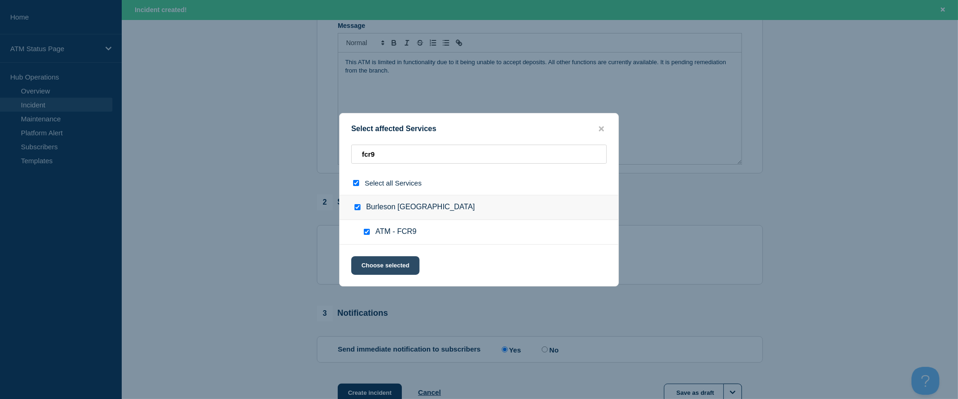
click at [387, 261] on button "Choose selected" at bounding box center [385, 265] width 68 height 19
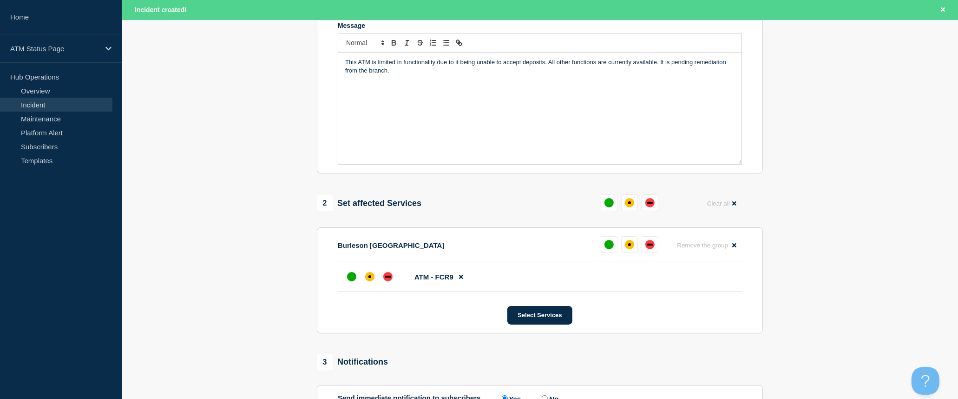
scroll to position [309, 0]
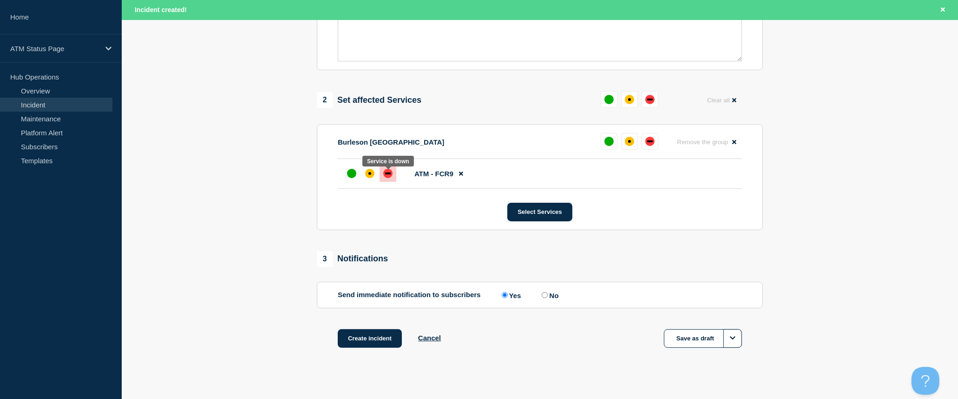
click at [386, 178] on div "down" at bounding box center [387, 173] width 9 height 9
click at [371, 344] on button "Create incident" at bounding box center [370, 338] width 64 height 19
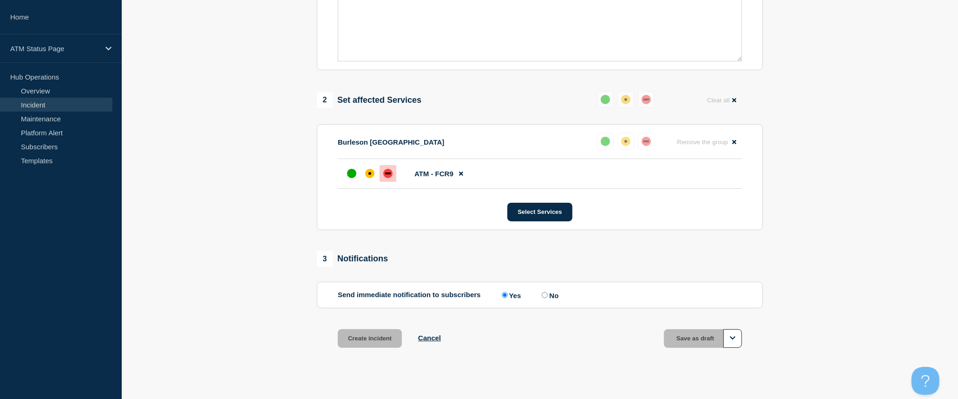
scroll to position [290, 0]
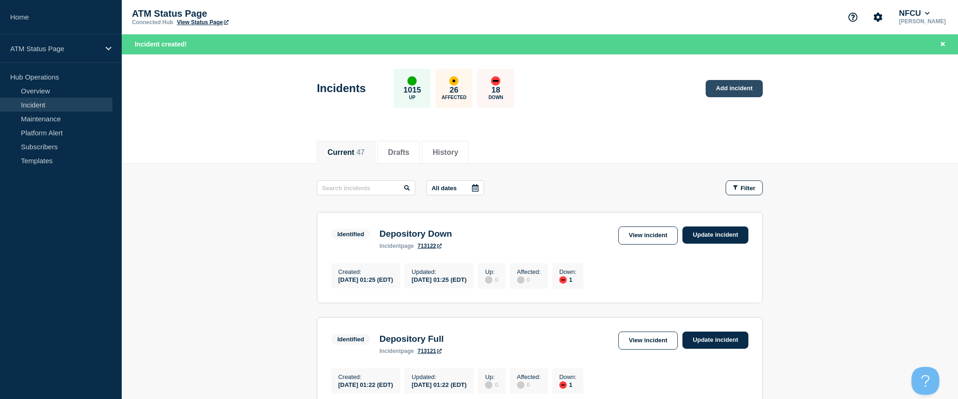
click at [731, 86] on link "Add incident" at bounding box center [734, 88] width 57 height 17
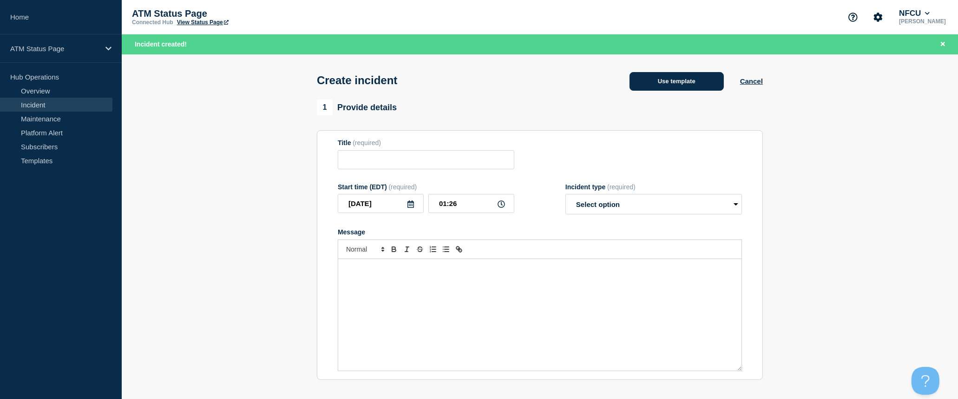
click at [666, 81] on button "Use template" at bounding box center [676, 81] width 94 height 19
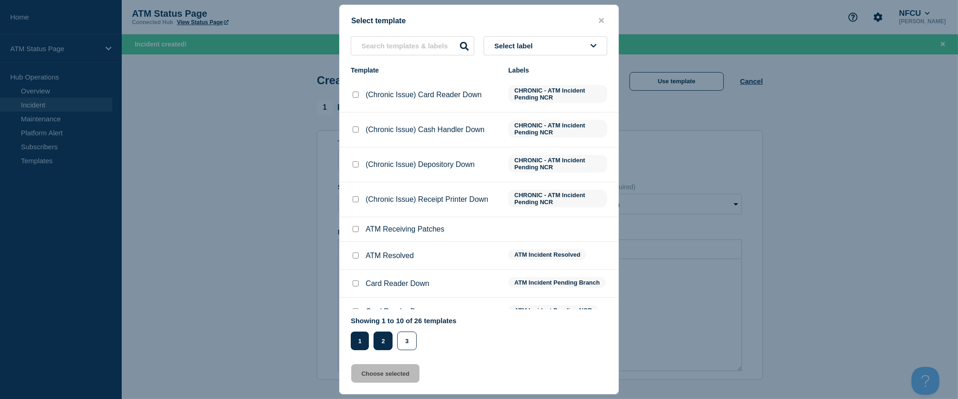
click at [385, 343] on button "2" at bounding box center [382, 340] width 19 height 19
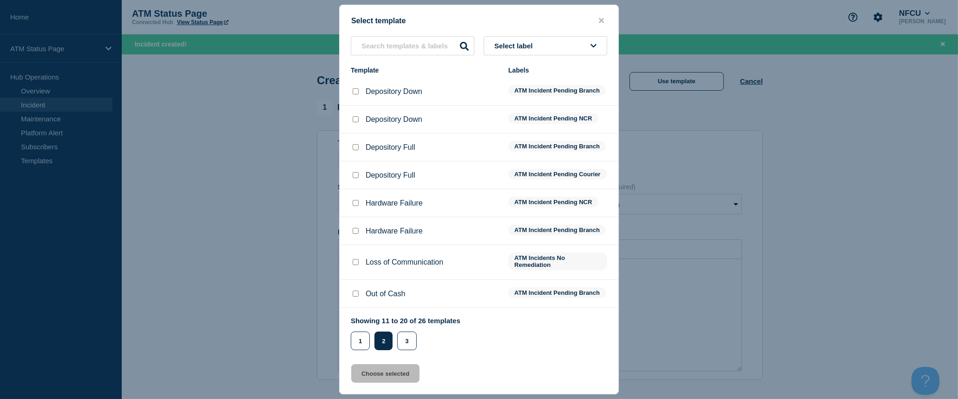
click at [354, 93] on input "Depository Down checkbox" at bounding box center [356, 91] width 6 height 6
checkbox input "true"
click at [402, 372] on button "Choose selected" at bounding box center [385, 373] width 68 height 19
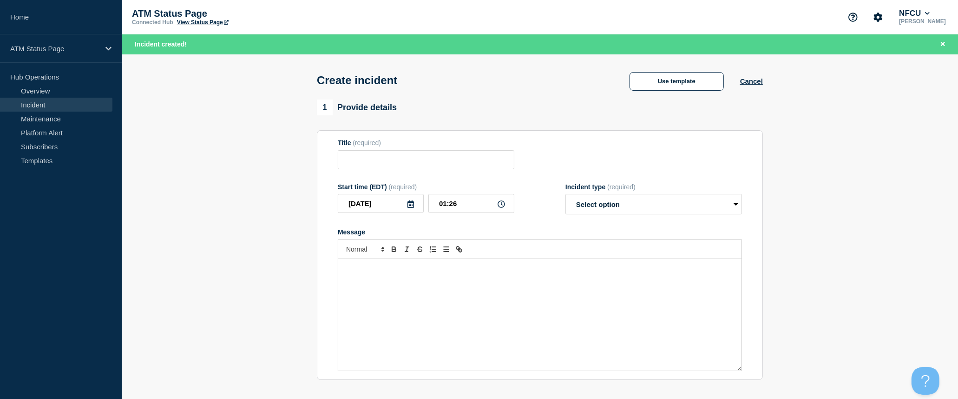
type input "Depository Down"
select select "identified"
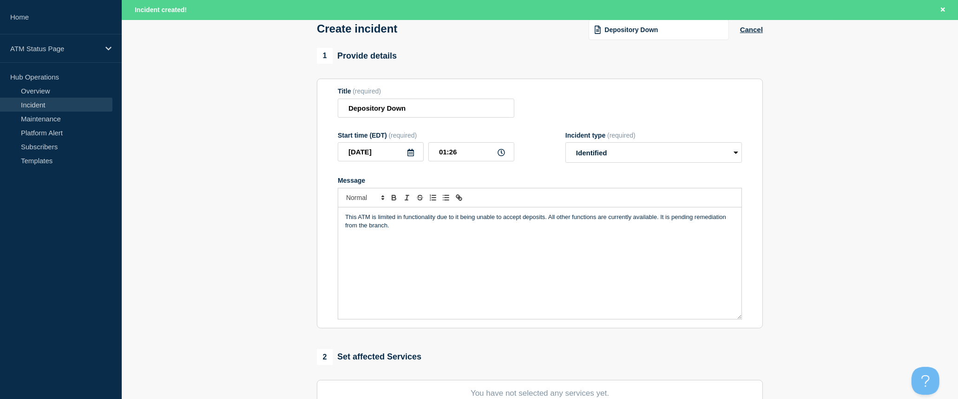
scroll to position [155, 0]
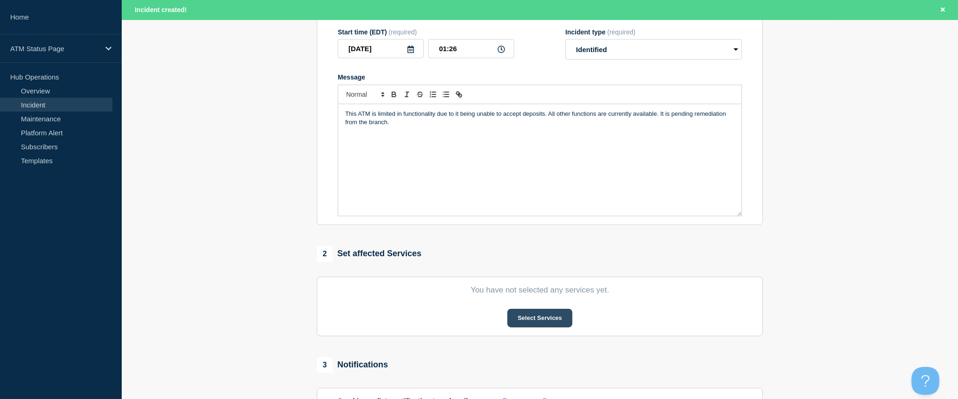
click at [525, 318] on button "Select Services" at bounding box center [539, 317] width 65 height 19
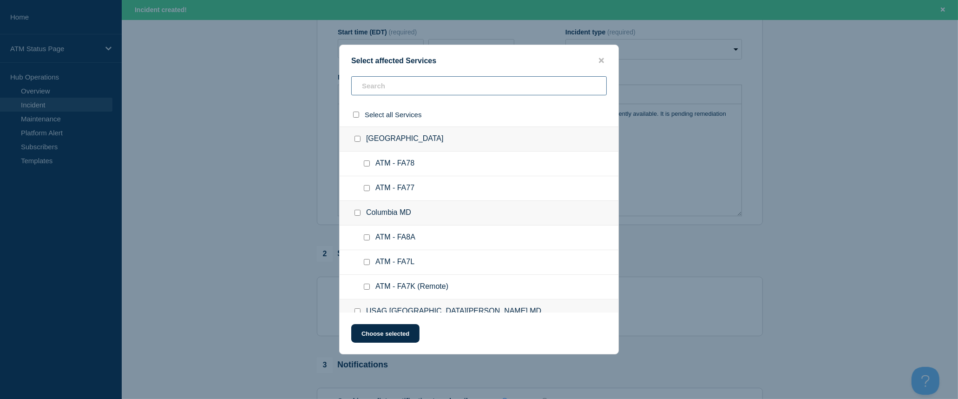
click at [418, 86] on input "text" at bounding box center [478, 85] width 255 height 19
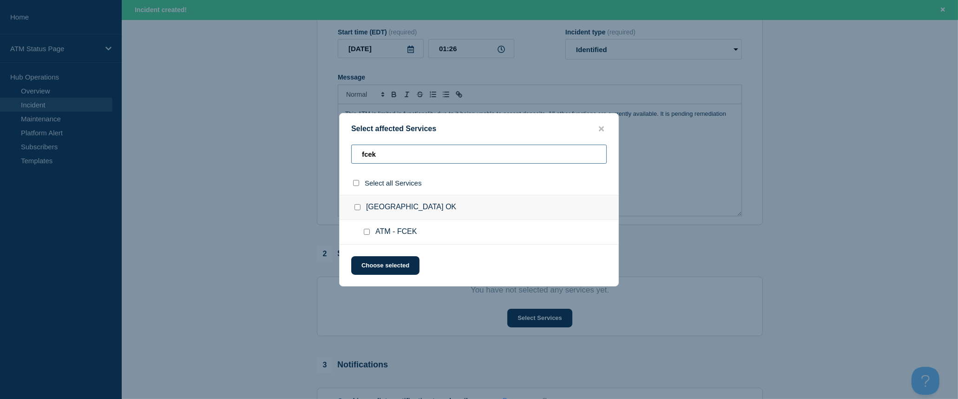
type input "fcek"
click at [356, 186] on input "select all checkbox" at bounding box center [356, 183] width 6 height 6
checkbox input "true"
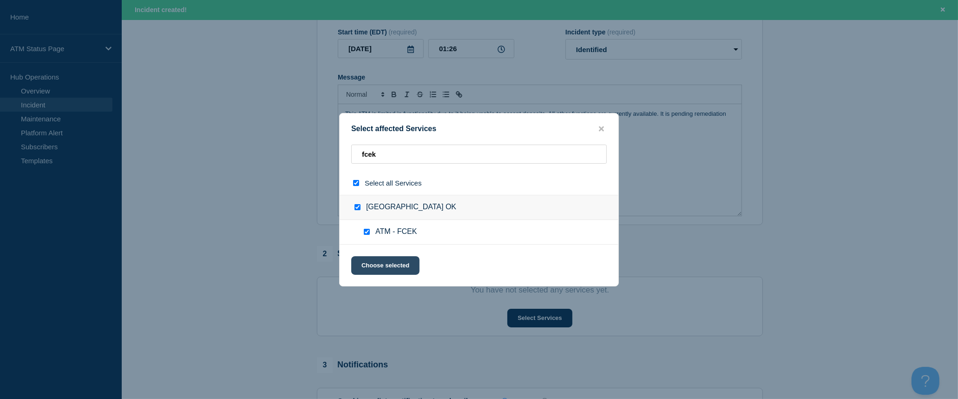
click at [385, 266] on button "Choose selected" at bounding box center [385, 265] width 68 height 19
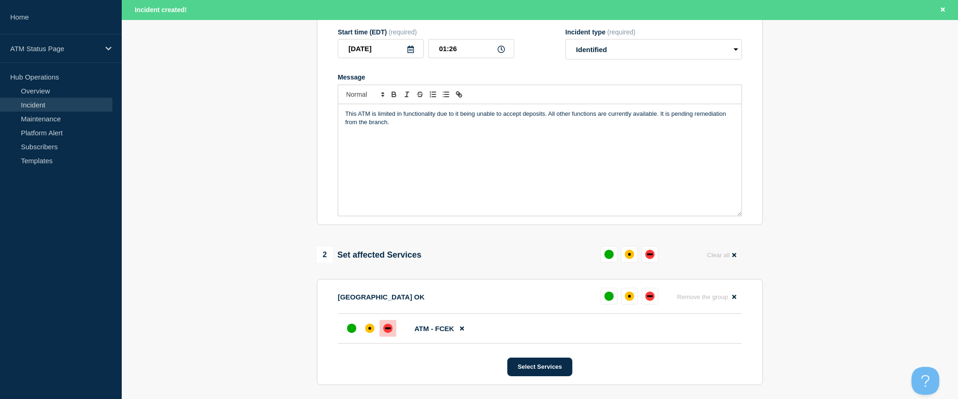
click at [386, 329] on div "down" at bounding box center [388, 328] width 6 height 2
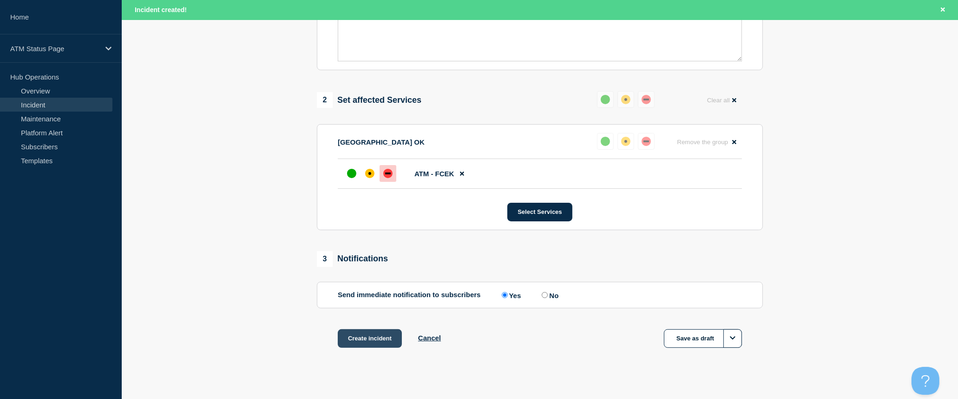
click at [380, 338] on button "Create incident" at bounding box center [370, 338] width 64 height 19
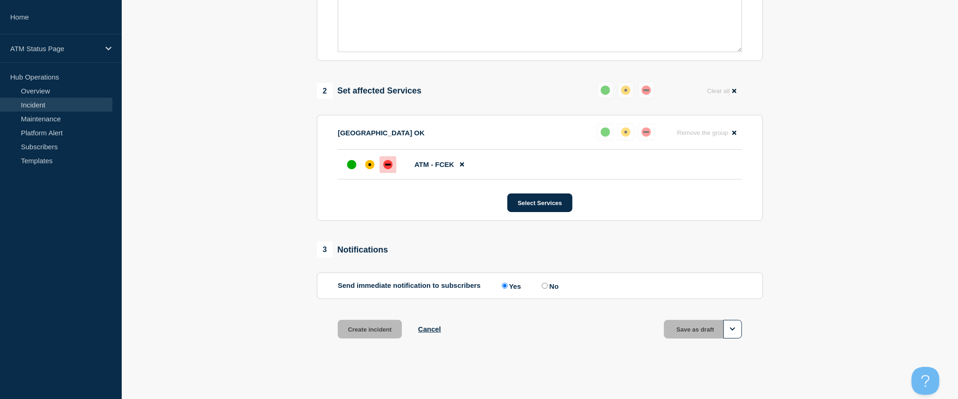
scroll to position [290, 0]
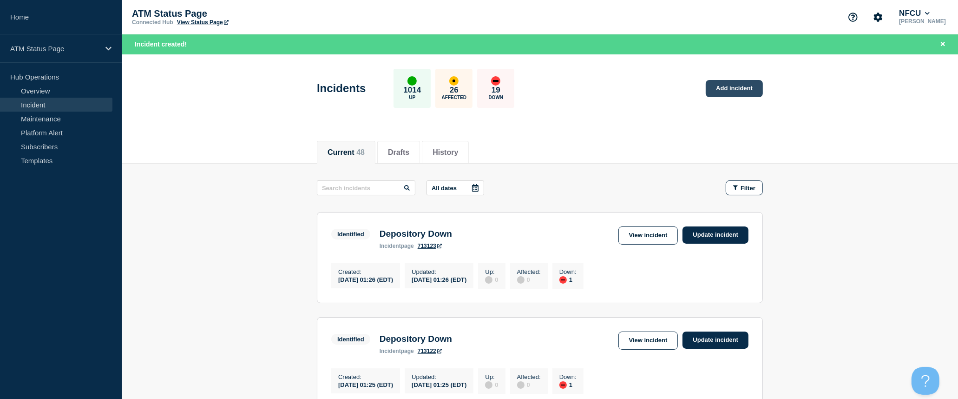
click at [737, 91] on link "Add incident" at bounding box center [734, 88] width 57 height 17
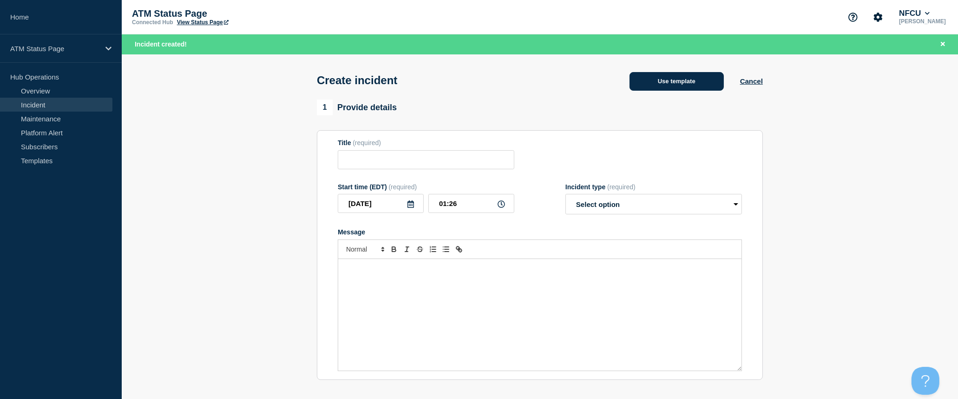
click at [698, 85] on button "Use template" at bounding box center [676, 81] width 94 height 19
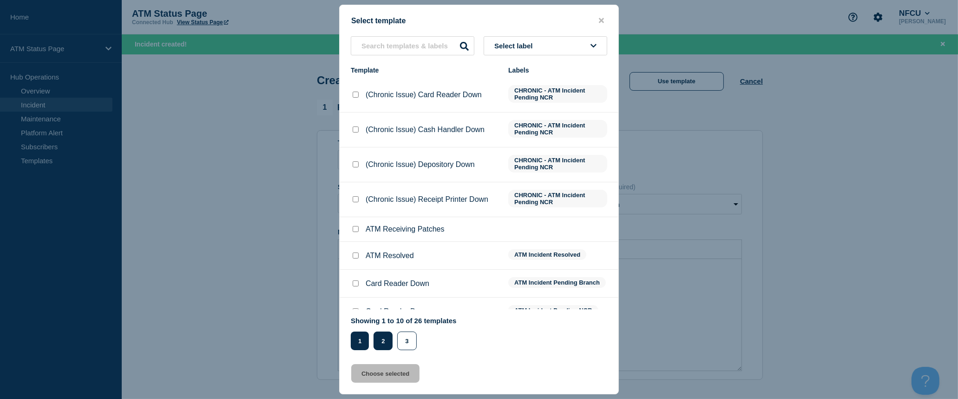
click at [380, 334] on button "2" at bounding box center [382, 340] width 19 height 19
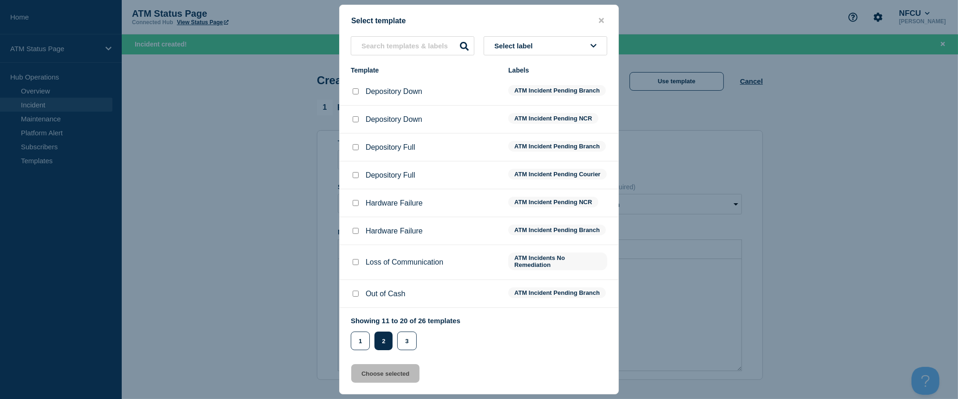
click at [357, 119] on input "Depository Down checkbox" at bounding box center [356, 119] width 6 height 6
checkbox input "true"
click at [395, 377] on button "Choose selected" at bounding box center [385, 373] width 68 height 19
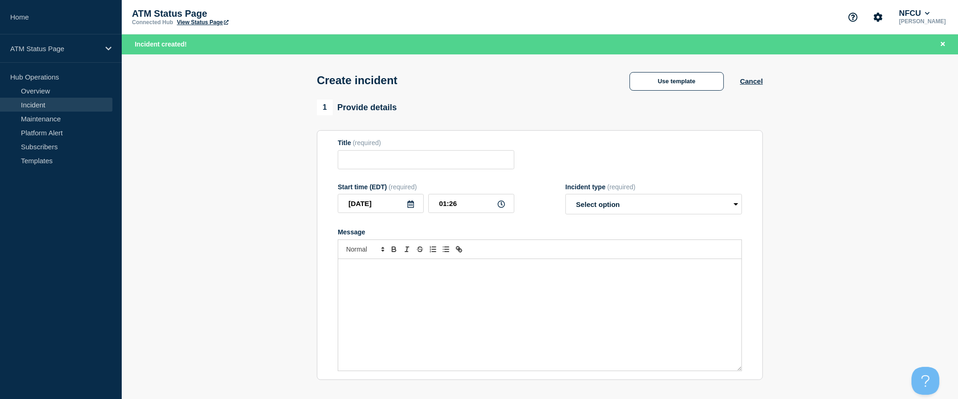
type input "Depository Down"
select select "identified"
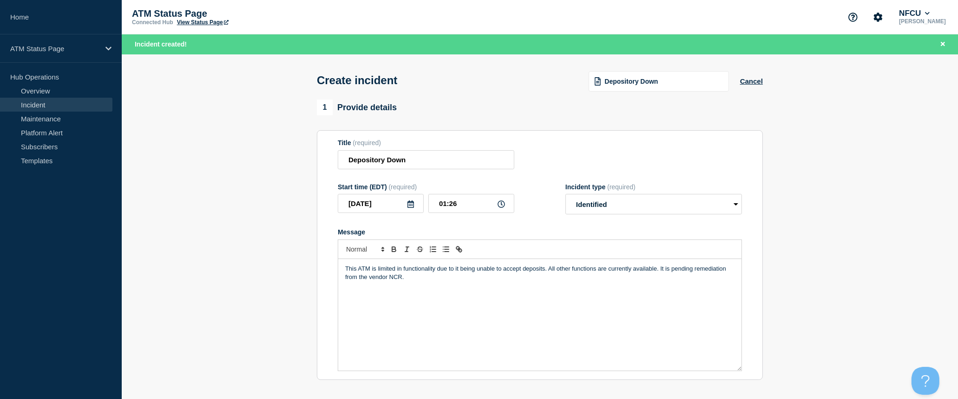
scroll to position [103, 0]
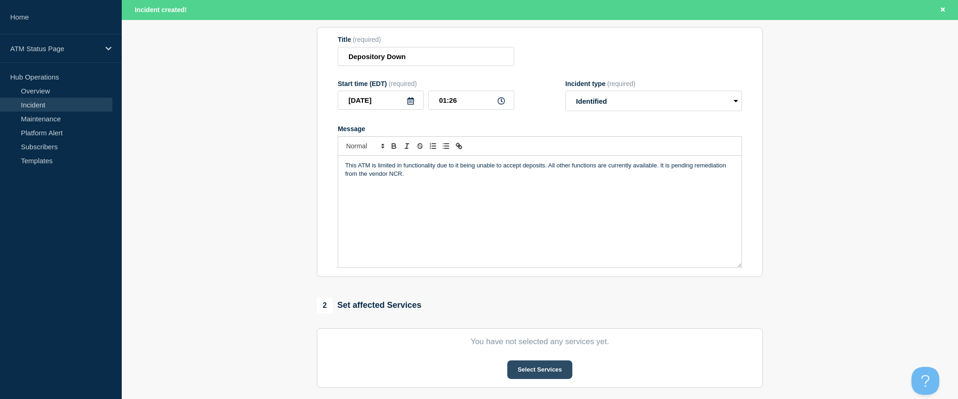
click at [530, 366] on button "Select Services" at bounding box center [539, 369] width 65 height 19
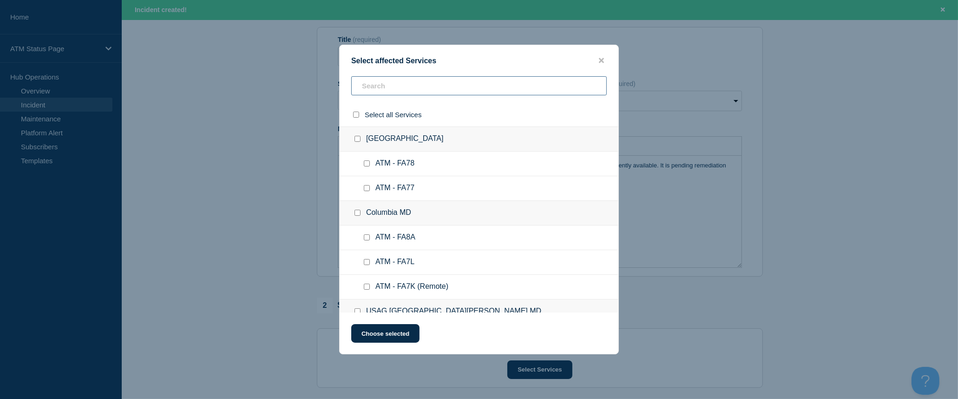
click at [436, 91] on input "text" at bounding box center [478, 85] width 255 height 19
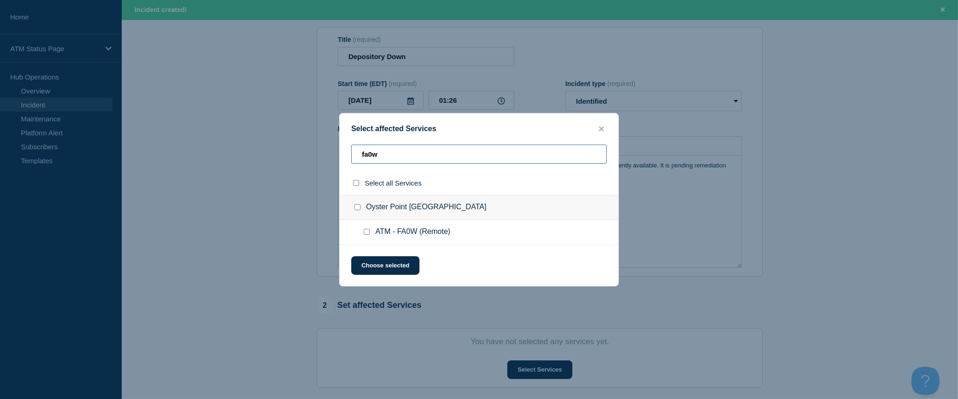
type input "fa0w"
click at [354, 183] on input "select all checkbox" at bounding box center [356, 183] width 6 height 6
checkbox input "true"
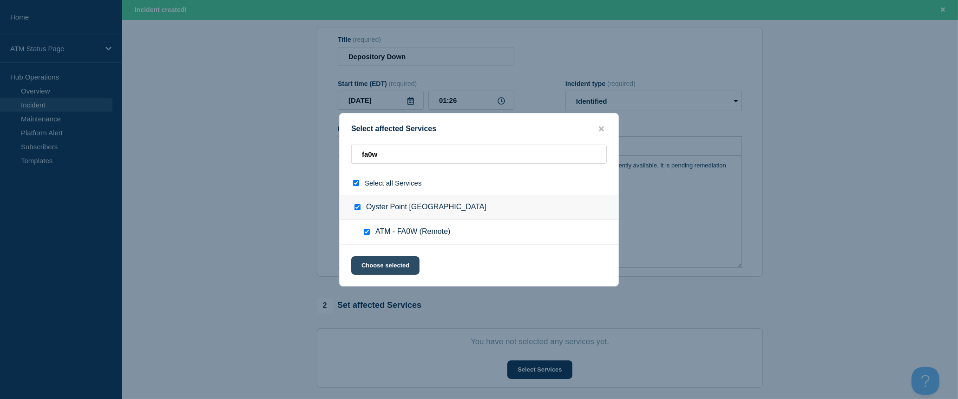
click at [381, 264] on button "Choose selected" at bounding box center [385, 265] width 68 height 19
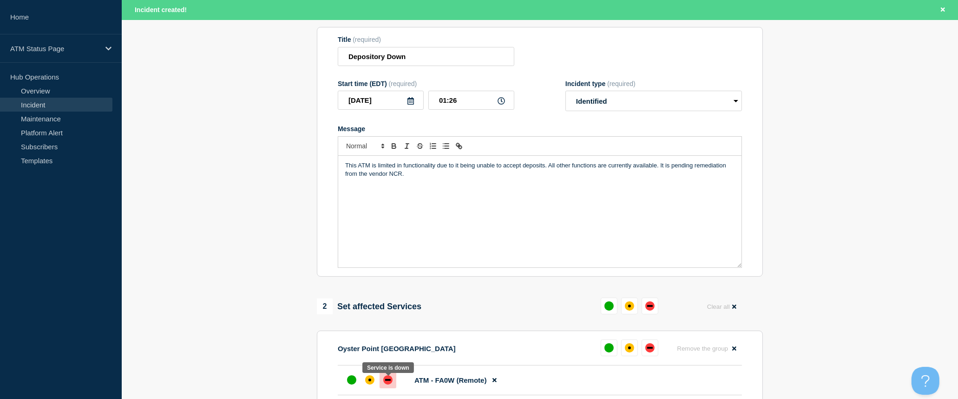
click at [395, 381] on div at bounding box center [388, 379] width 17 height 17
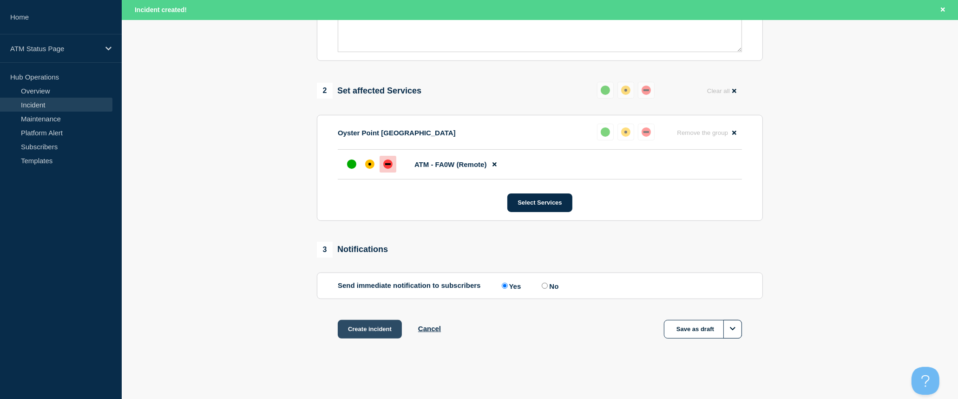
click at [387, 328] on button "Create incident" at bounding box center [370, 329] width 64 height 19
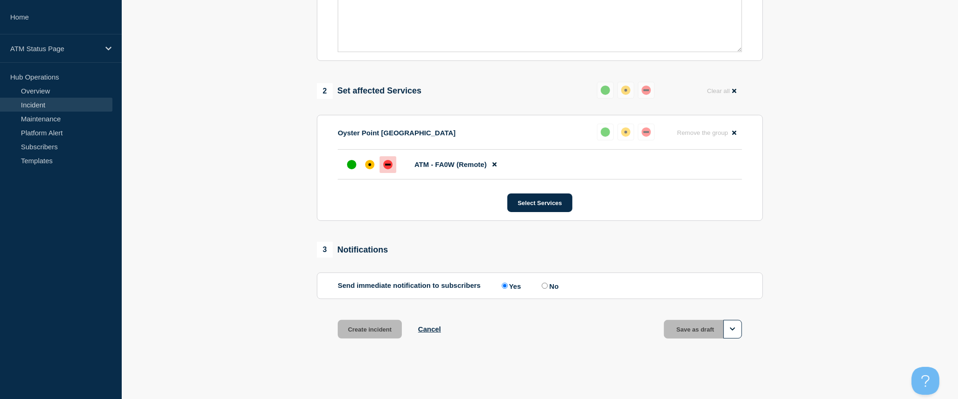
scroll to position [302, 0]
